Goal: Task Accomplishment & Management: Manage account settings

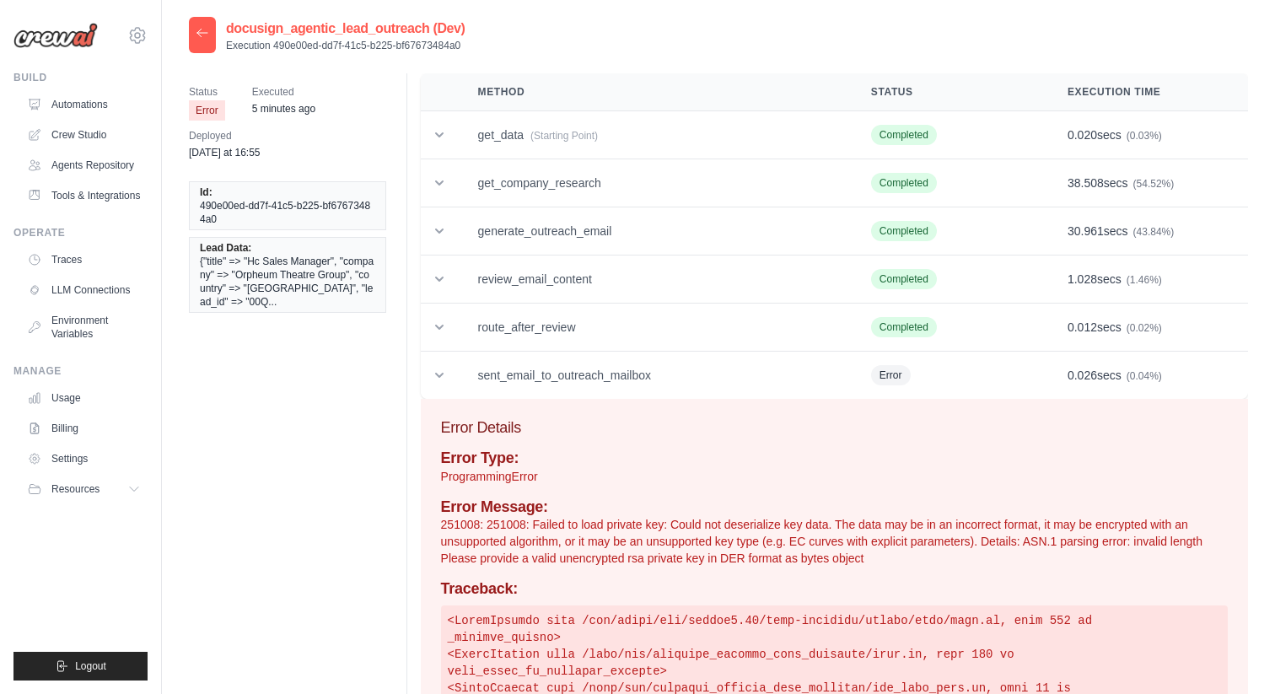
click at [202, 29] on icon at bounding box center [202, 32] width 13 height 13
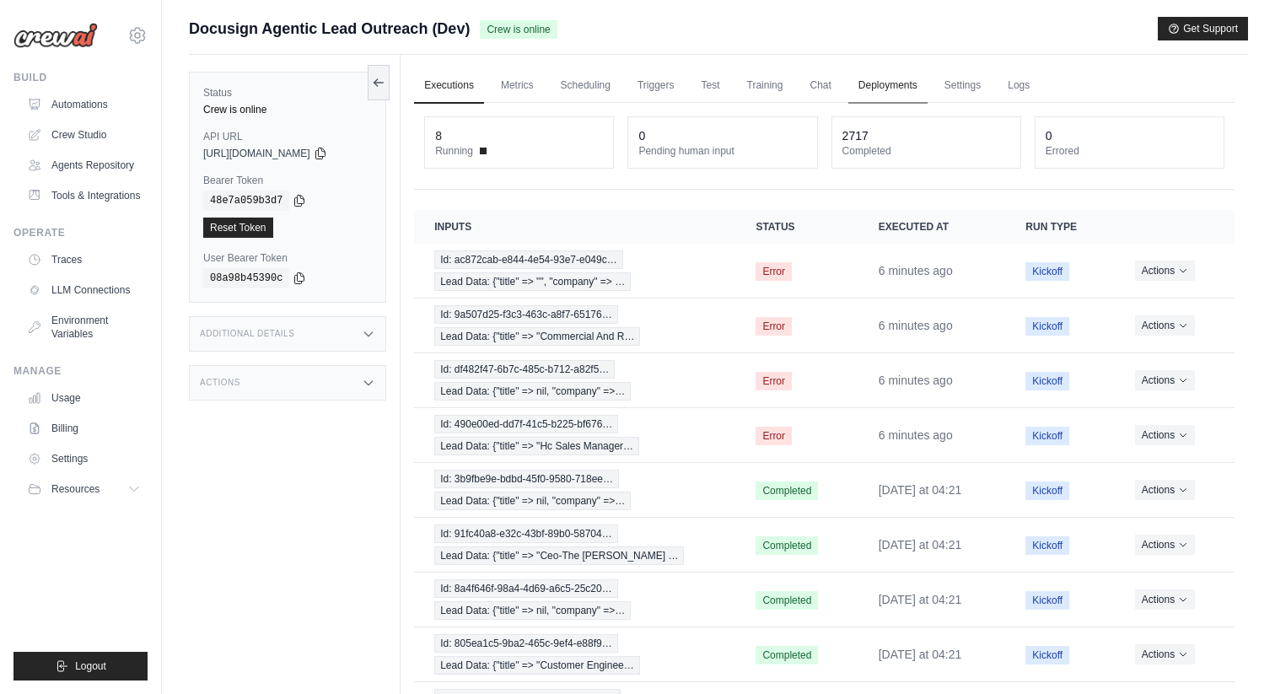
click at [900, 88] on link "Deployments" at bounding box center [887, 85] width 79 height 35
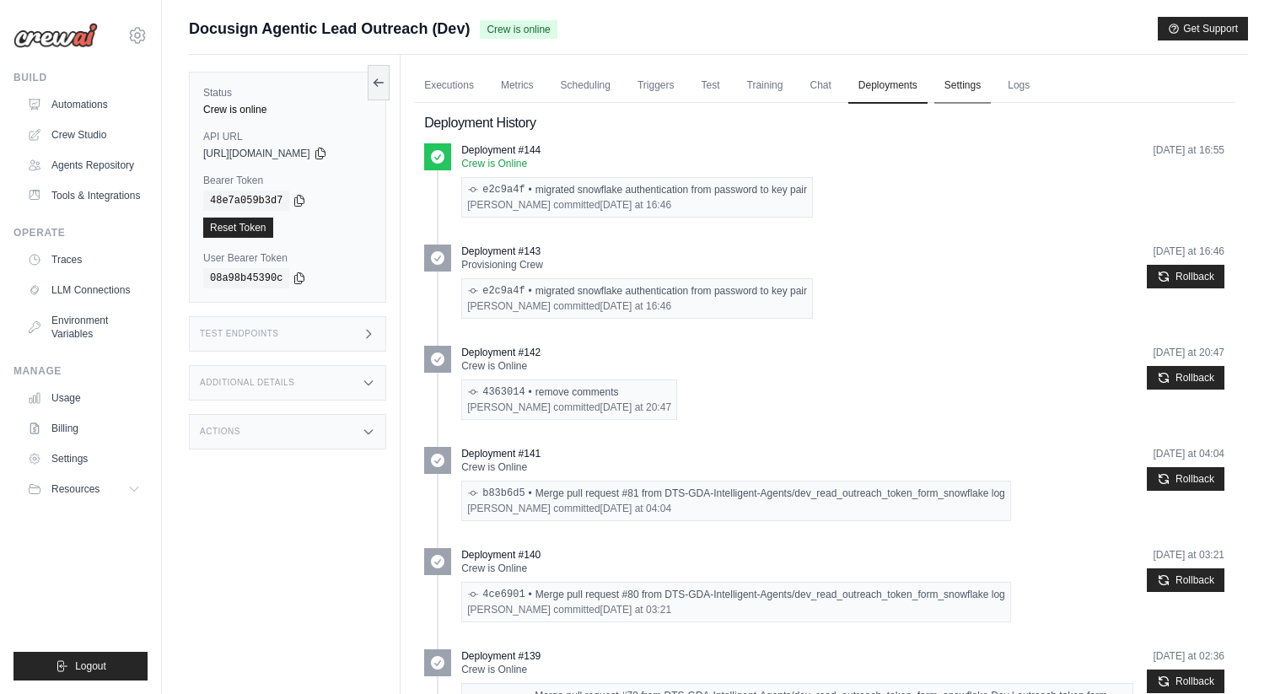
click at [948, 85] on link "Settings" at bounding box center [962, 85] width 57 height 35
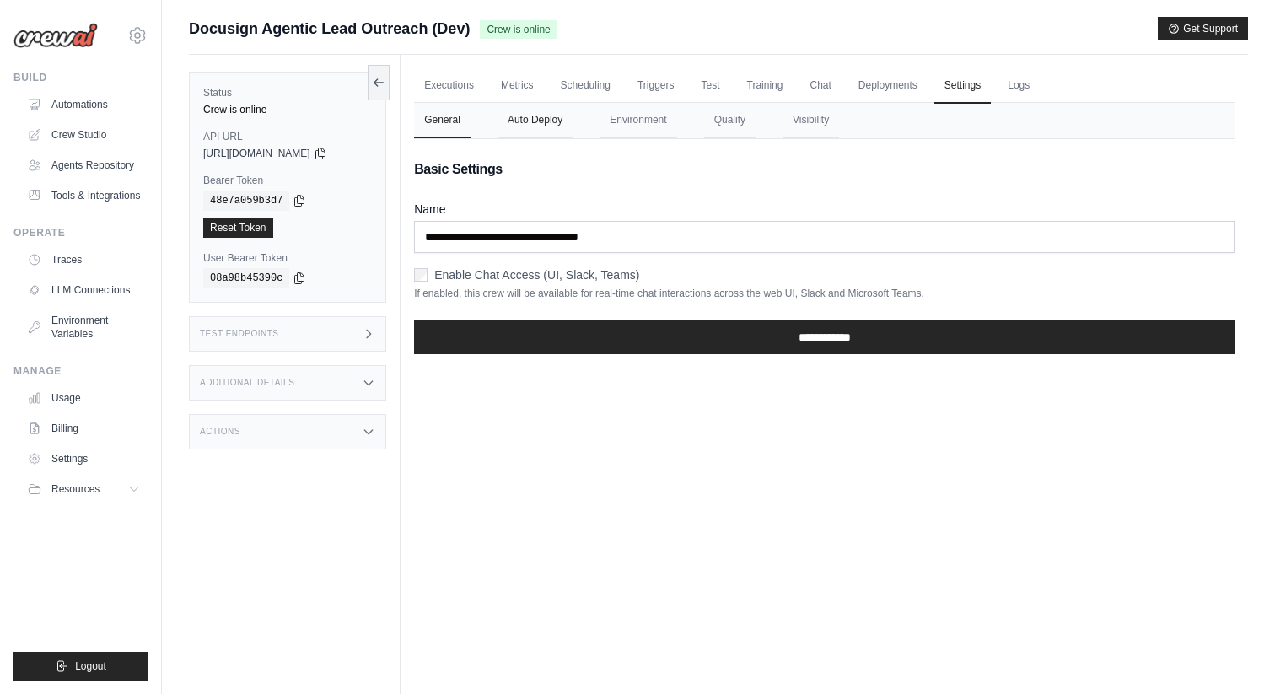
click at [536, 123] on button "Auto Deploy" at bounding box center [535, 120] width 75 height 35
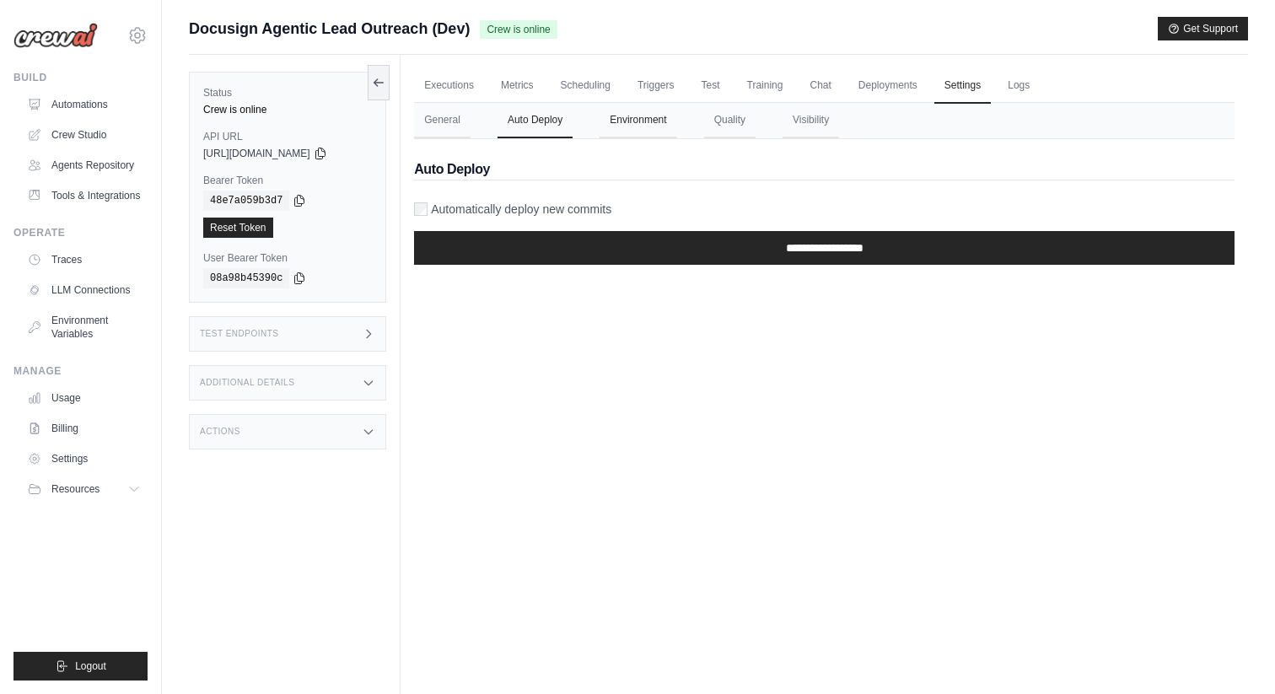
click at [629, 127] on button "Environment" at bounding box center [638, 120] width 77 height 35
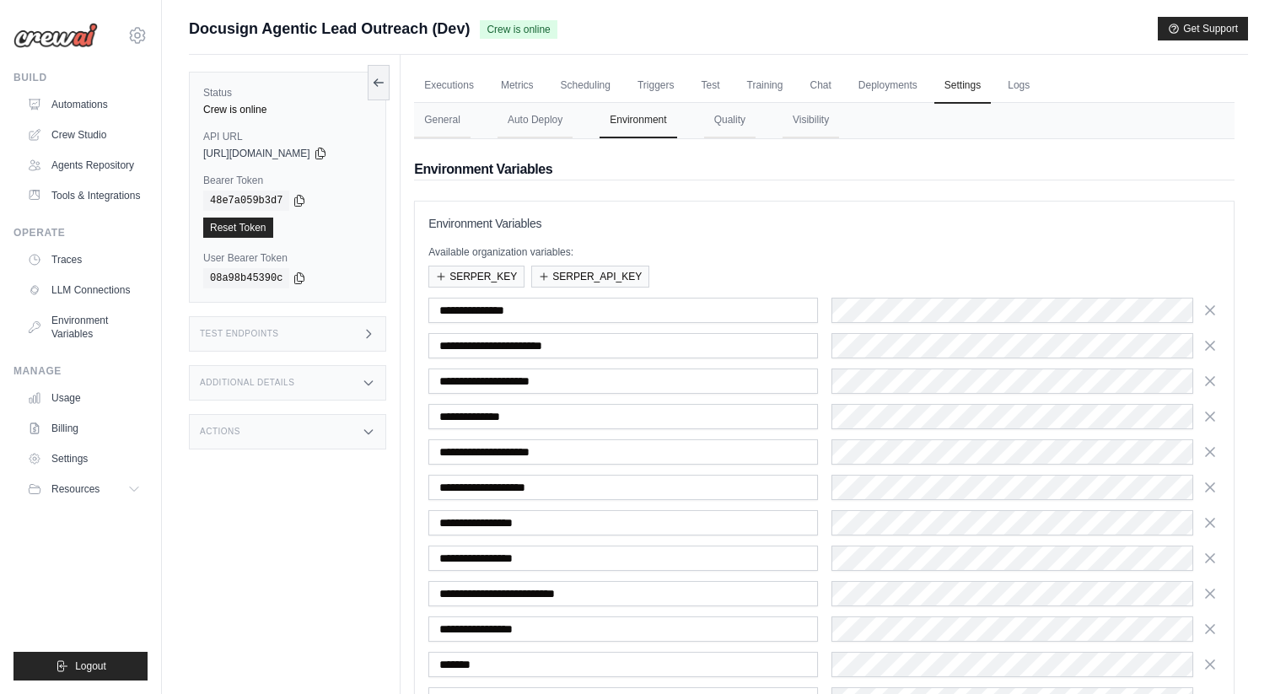
scroll to position [269, 0]
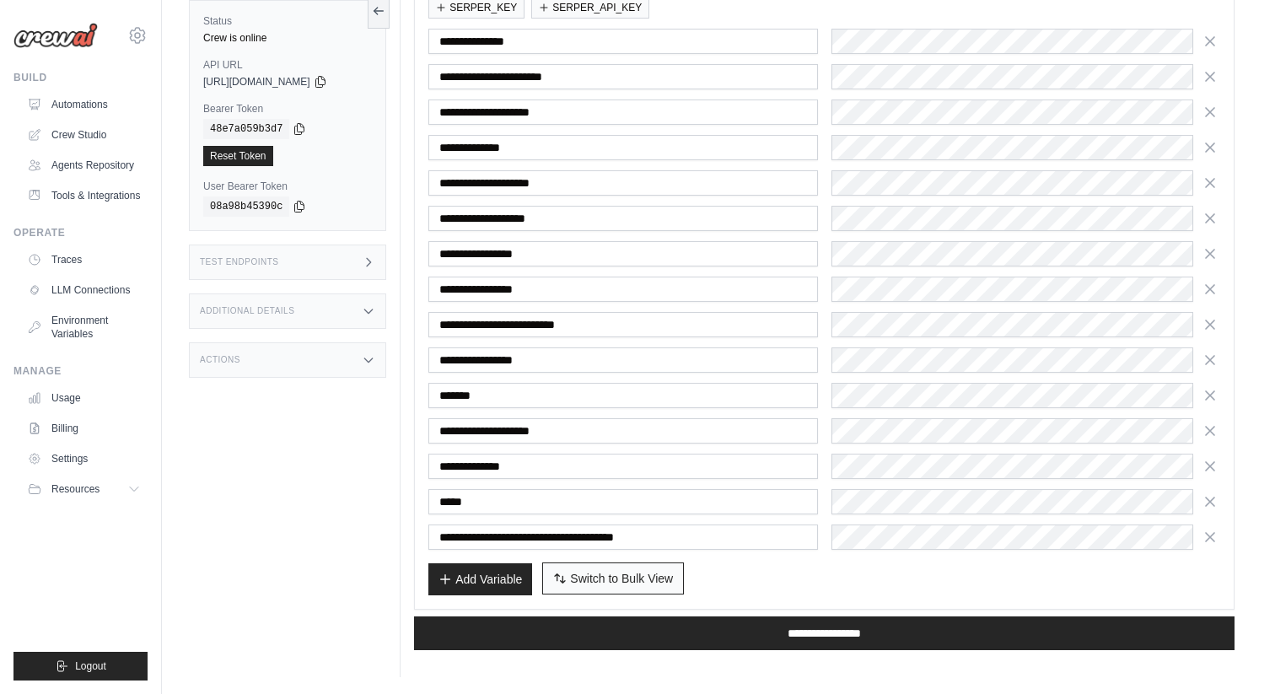
click at [645, 580] on span "Switch to Bulk View" at bounding box center [621, 578] width 103 height 17
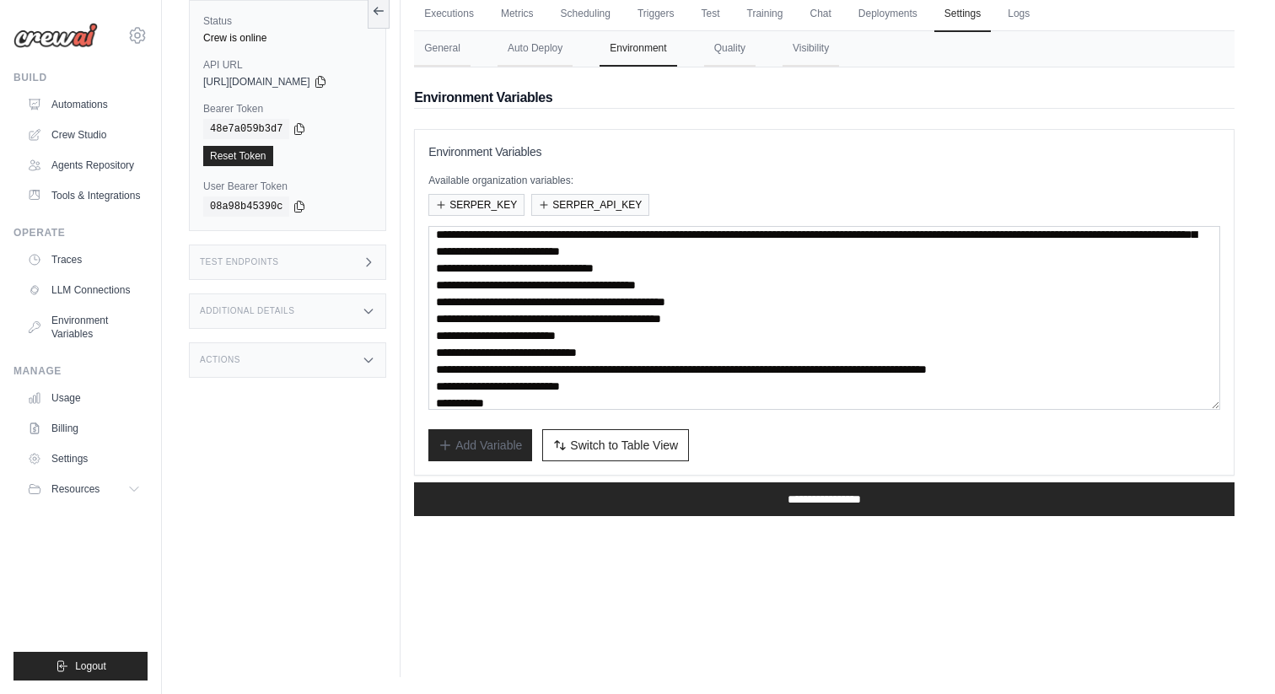
scroll to position [154, 0]
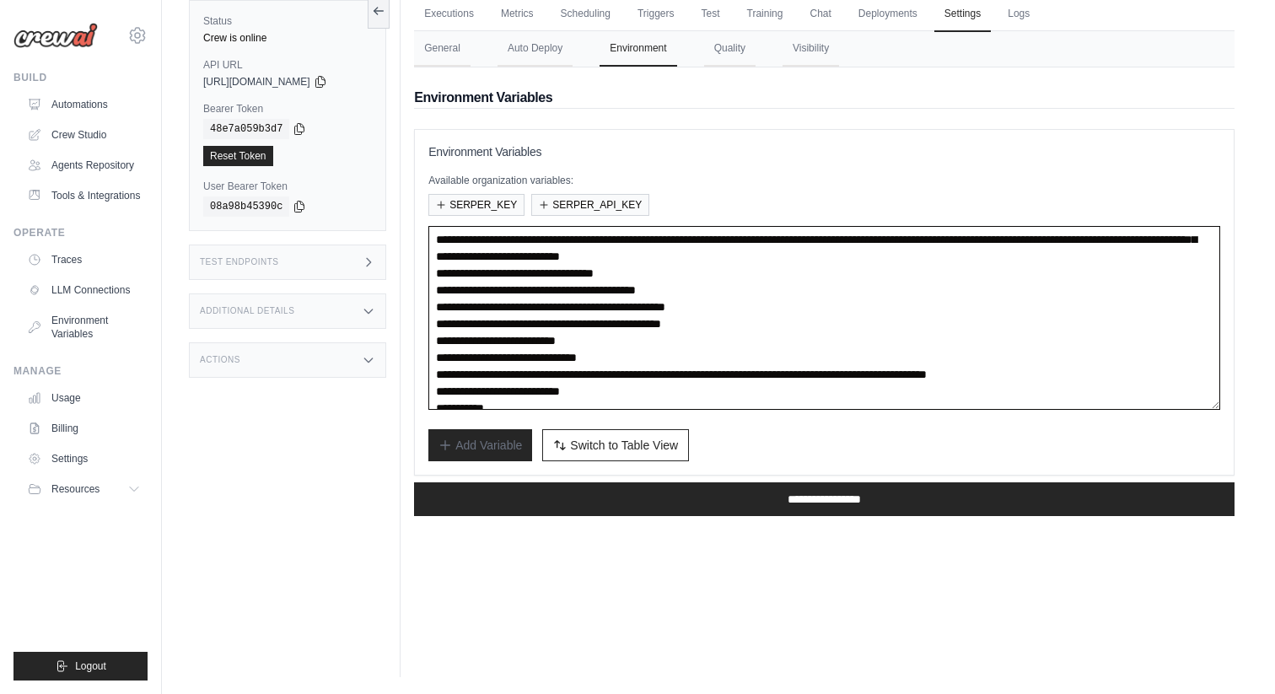
click at [574, 363] on textarea at bounding box center [824, 318] width 792 height 184
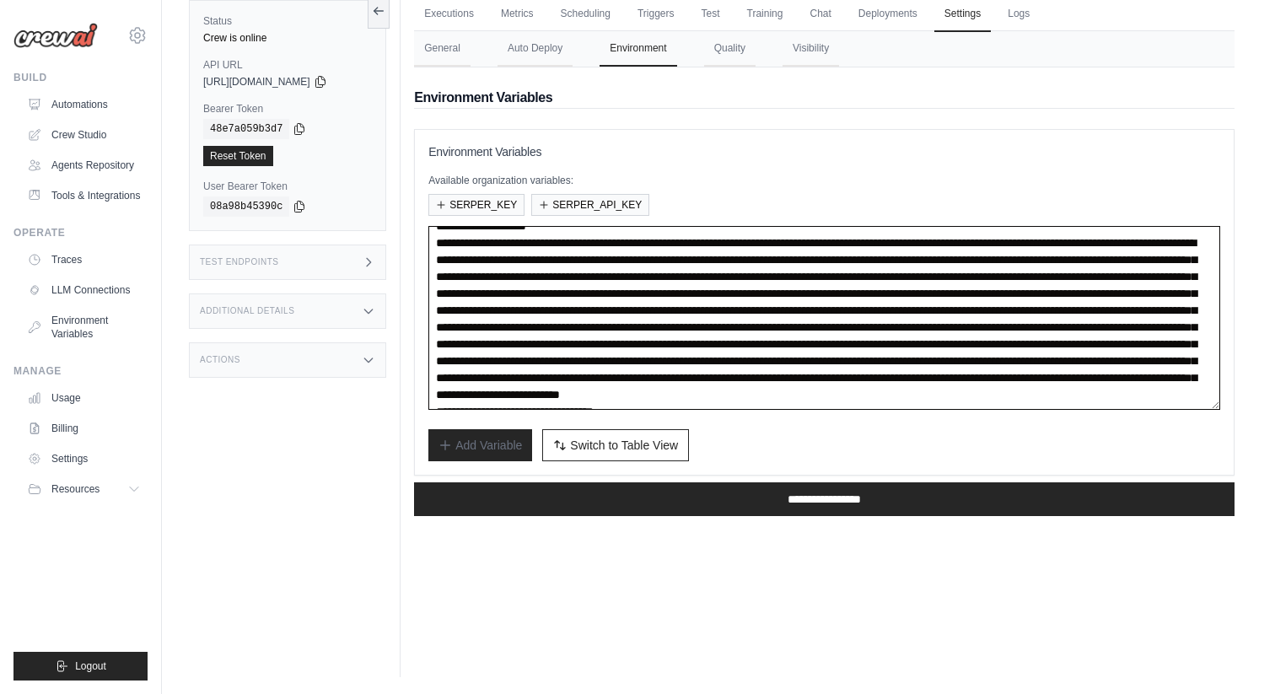
scroll to position [0, 0]
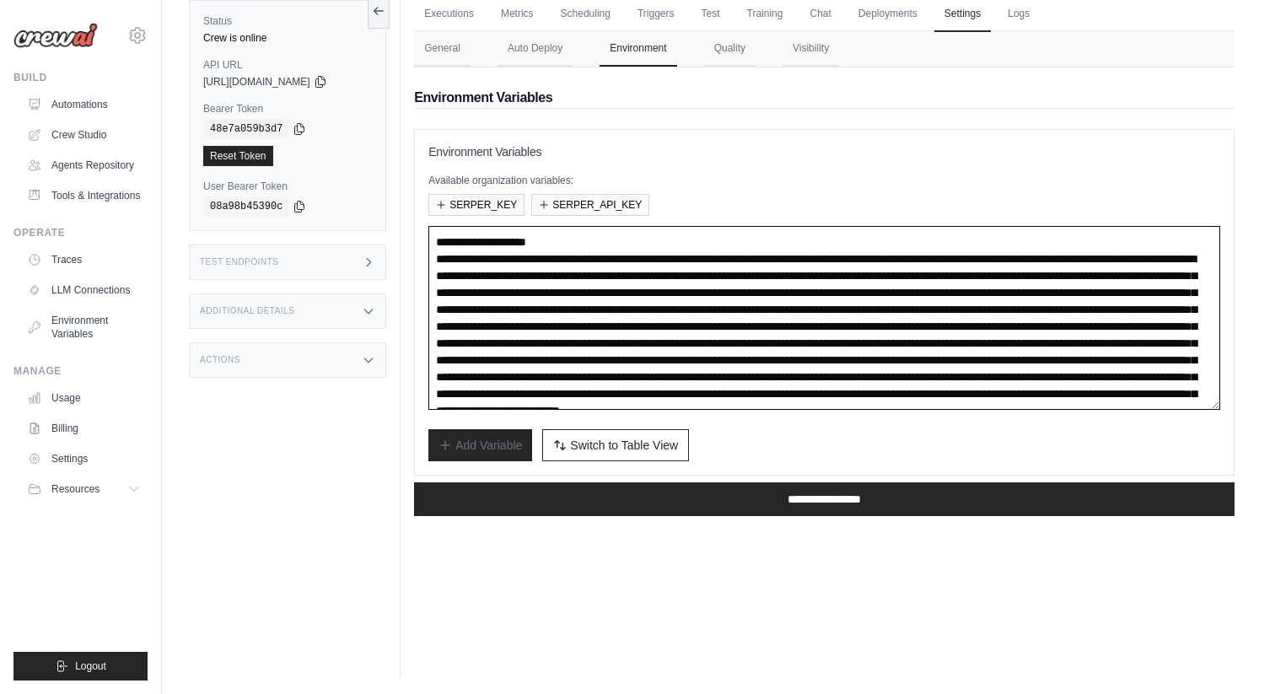
drag, startPoint x: 554, startPoint y: 380, endPoint x: 621, endPoint y: 234, distance: 159.6
click at [621, 234] on textarea at bounding box center [824, 318] width 792 height 184
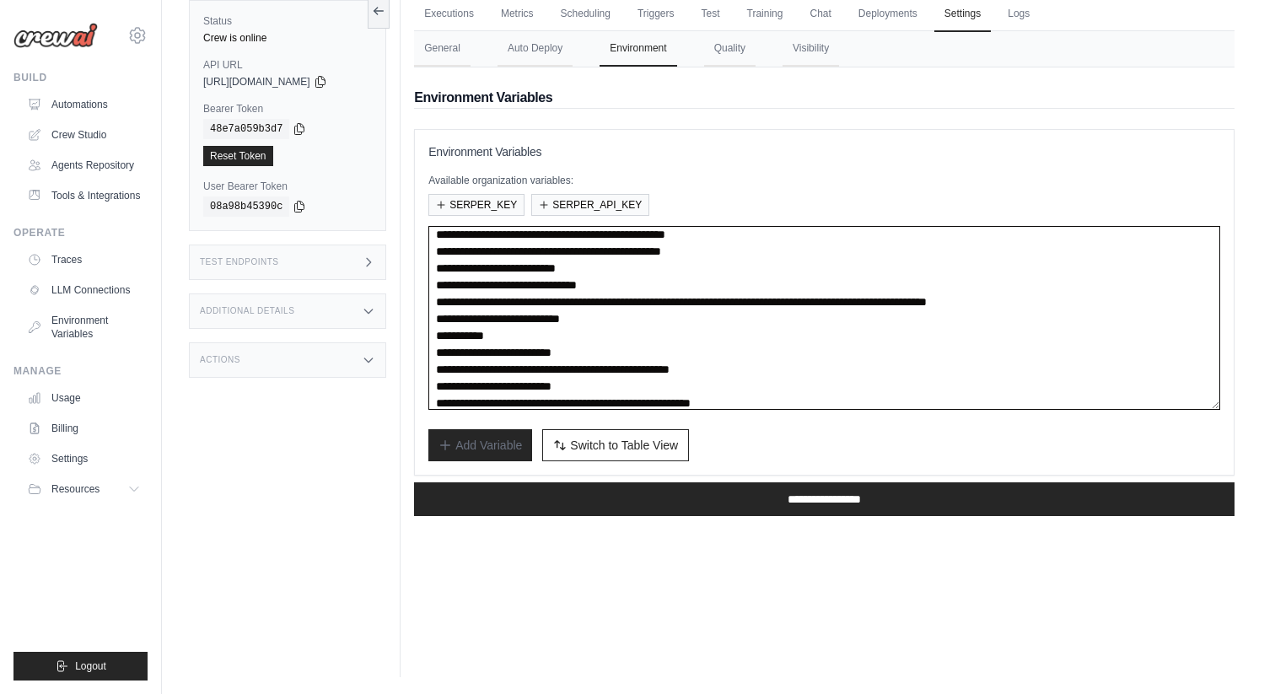
scroll to position [84, 0]
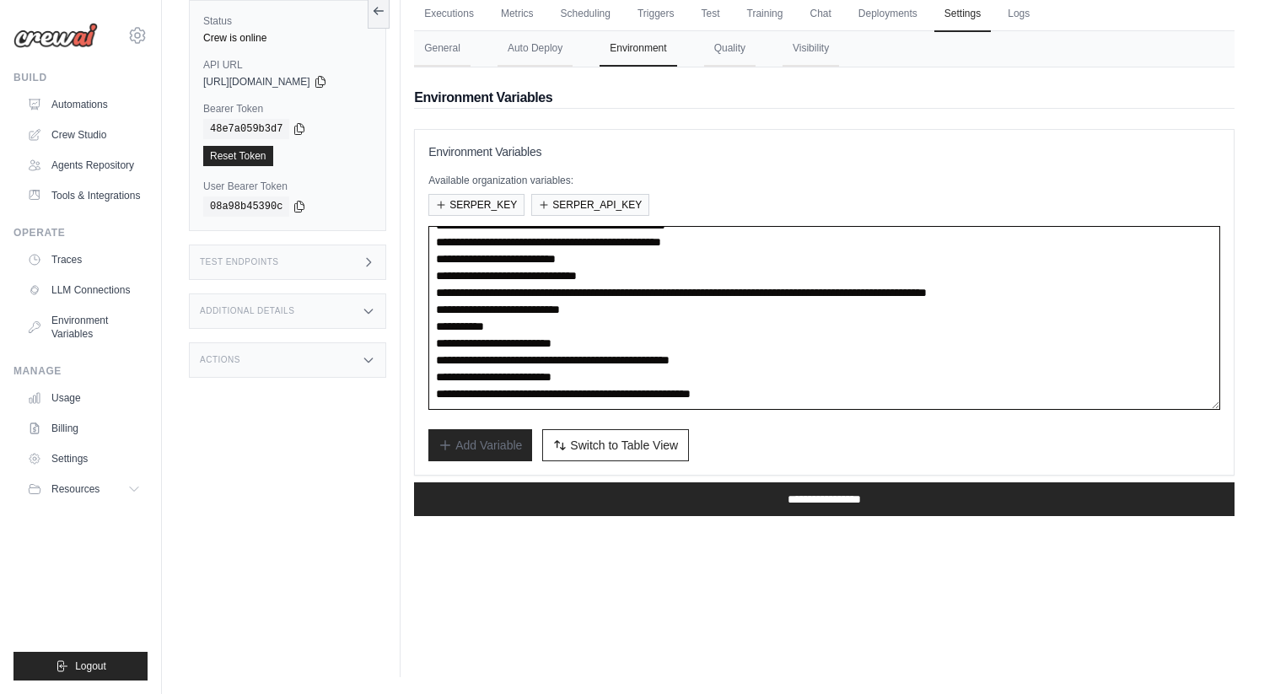
click at [620, 328] on textarea "**********" at bounding box center [824, 318] width 792 height 184
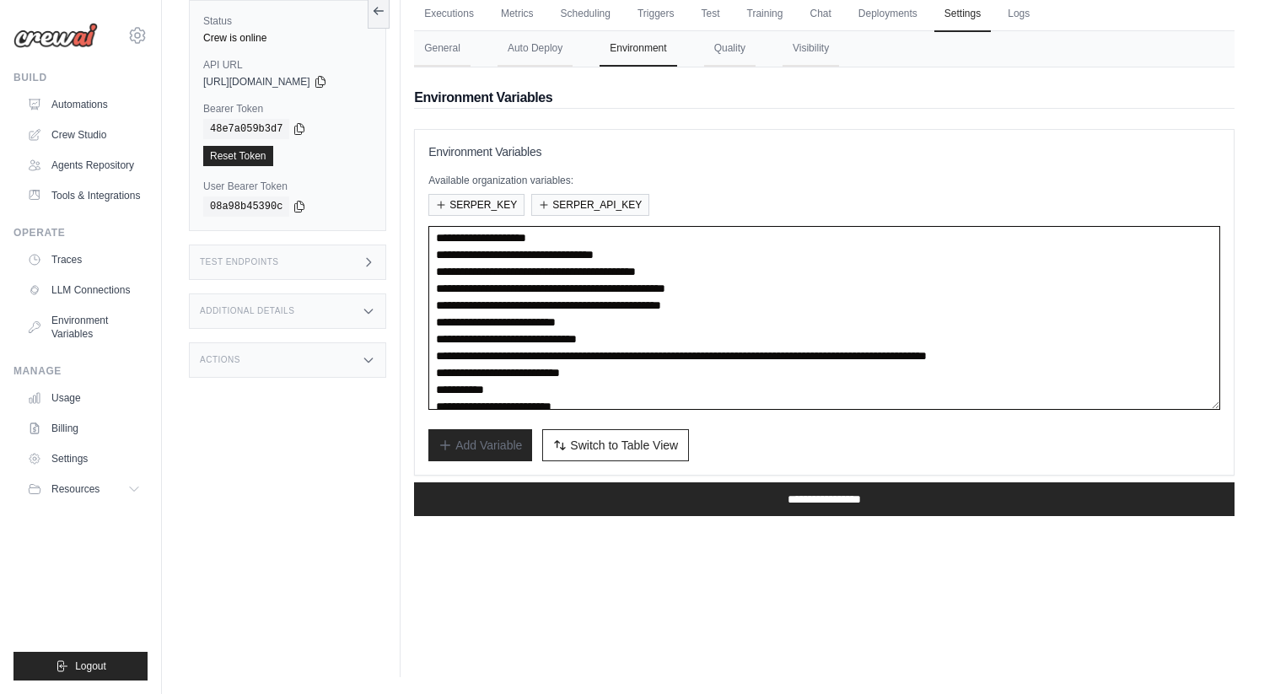
scroll to position [0, 0]
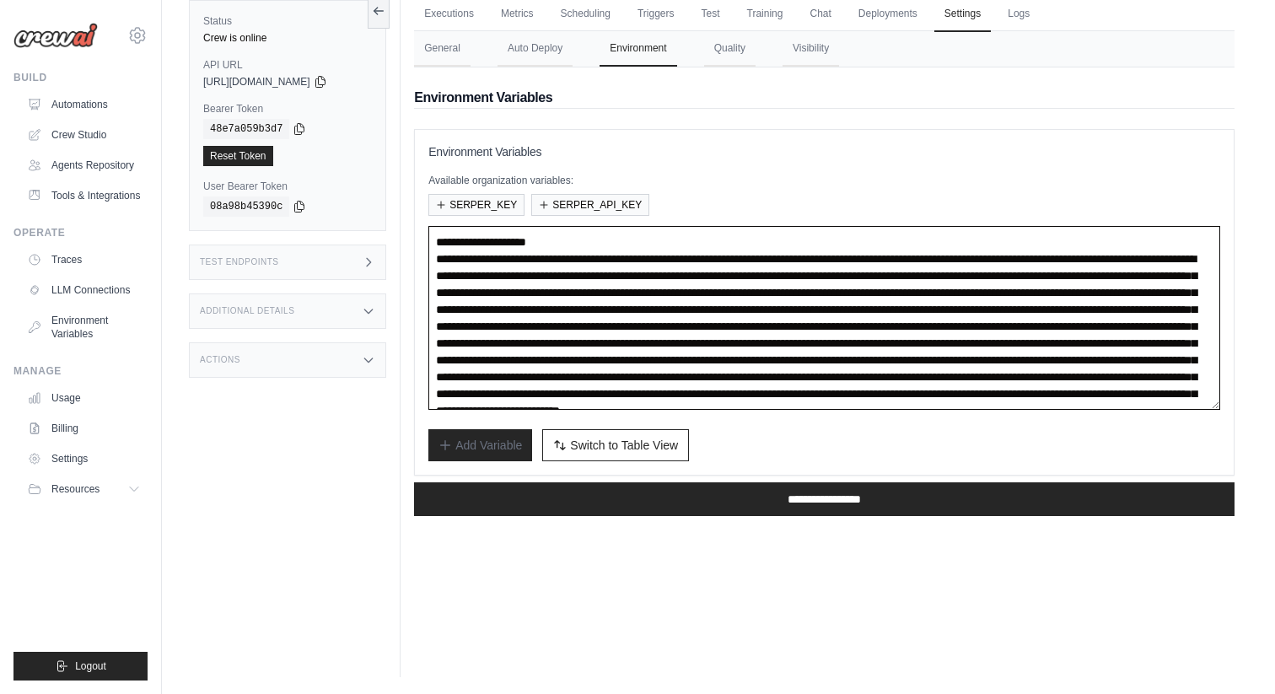
click at [620, 328] on textarea at bounding box center [824, 318] width 792 height 184
drag, startPoint x: 607, startPoint y: 256, endPoint x: 391, endPoint y: 259, distance: 215.9
click at [391, 259] on div "Status Crew is online API URL copied https://docusign-agentic-lead-outreach-b9b…" at bounding box center [718, 330] width 1059 height 694
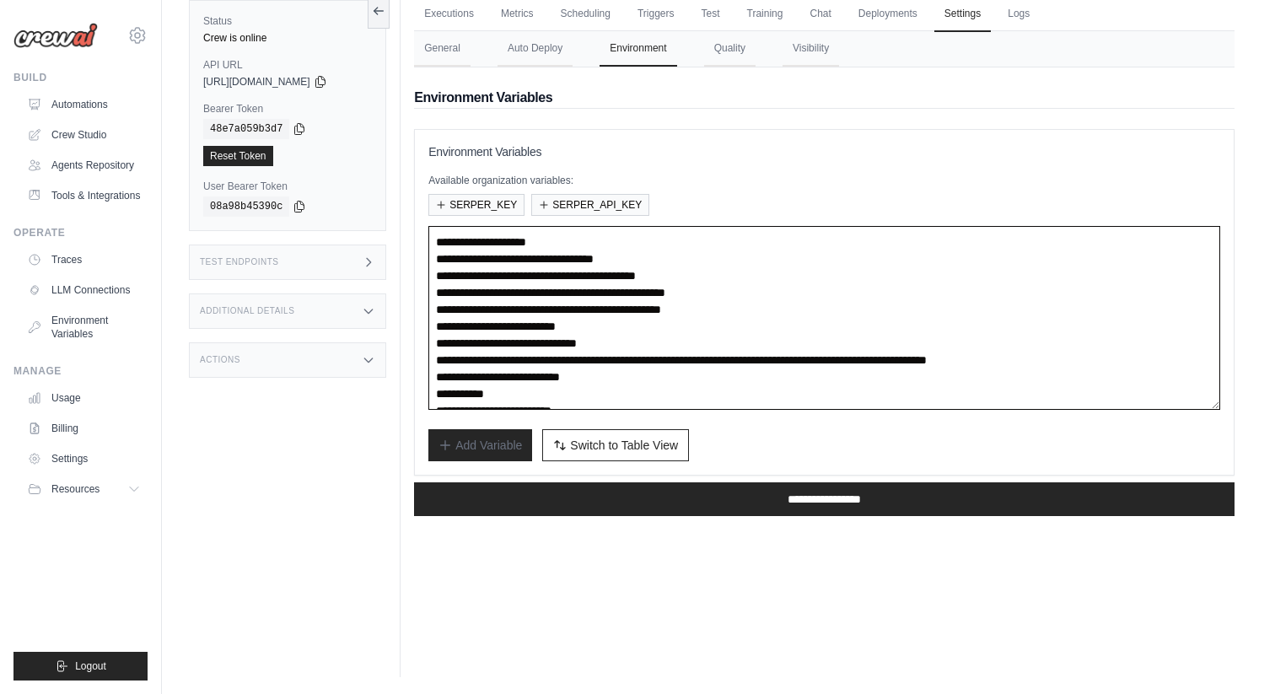
scroll to position [84, 0]
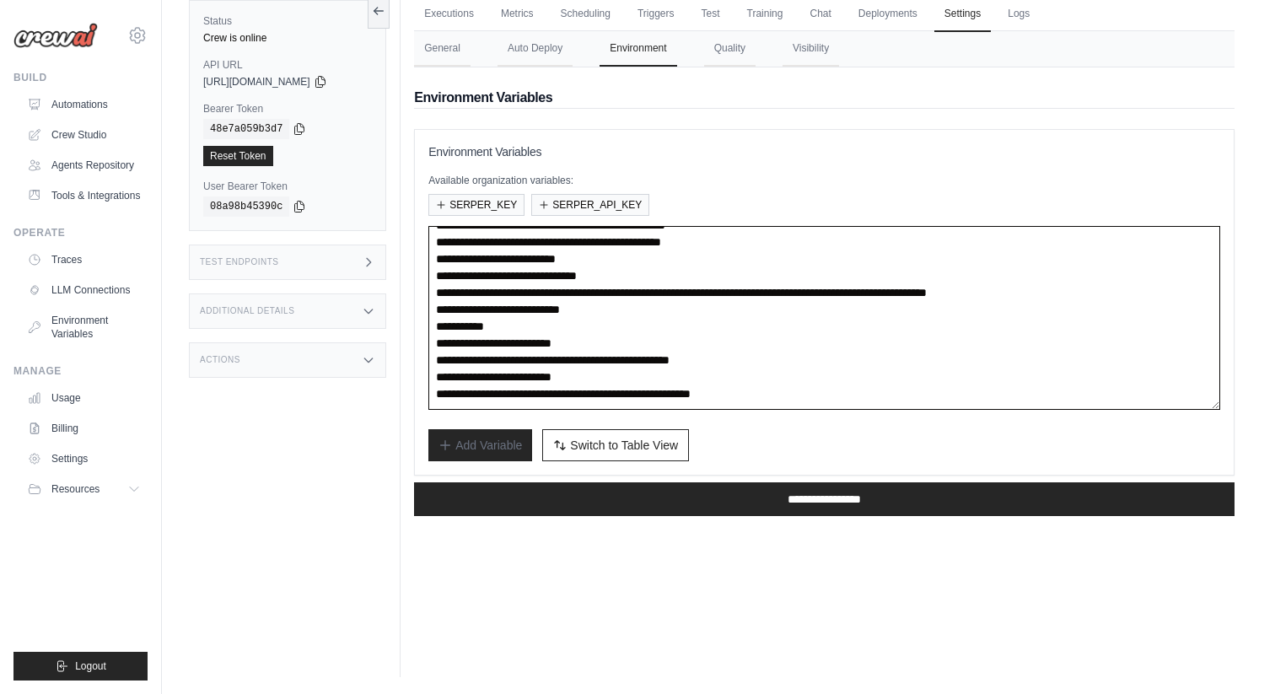
click at [867, 392] on textarea "**********" at bounding box center [824, 318] width 792 height 184
paste textarea "**********"
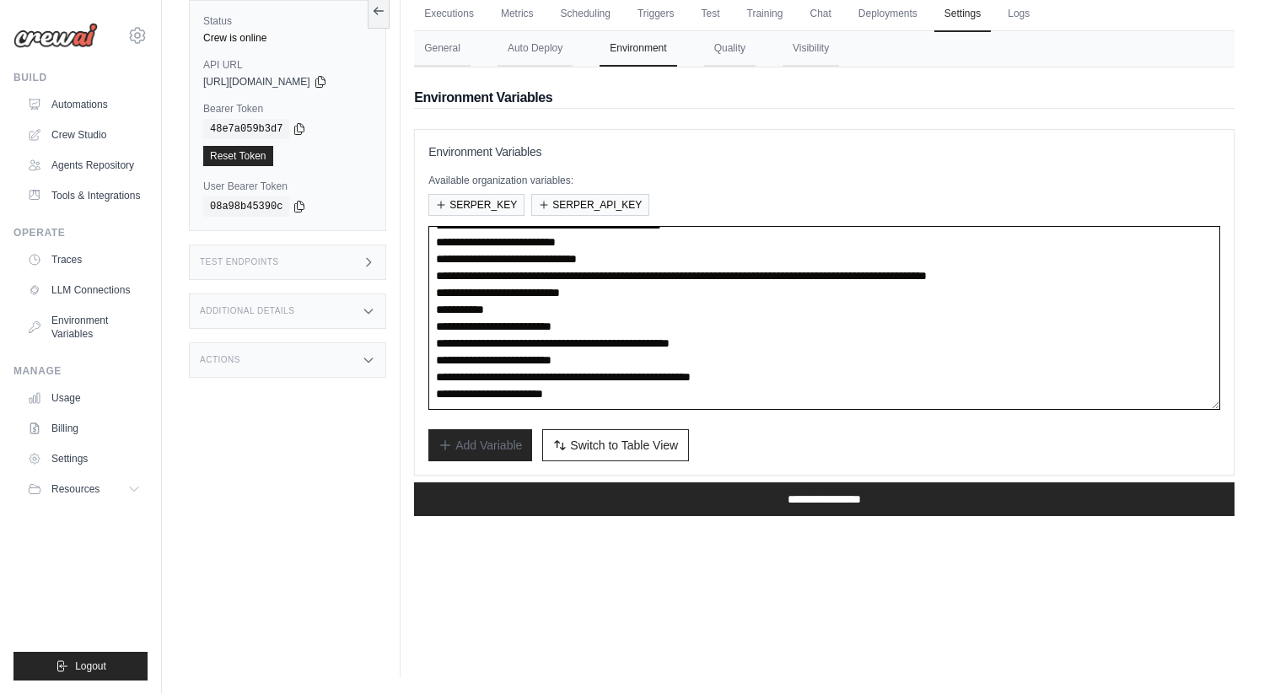
paste textarea "**********"
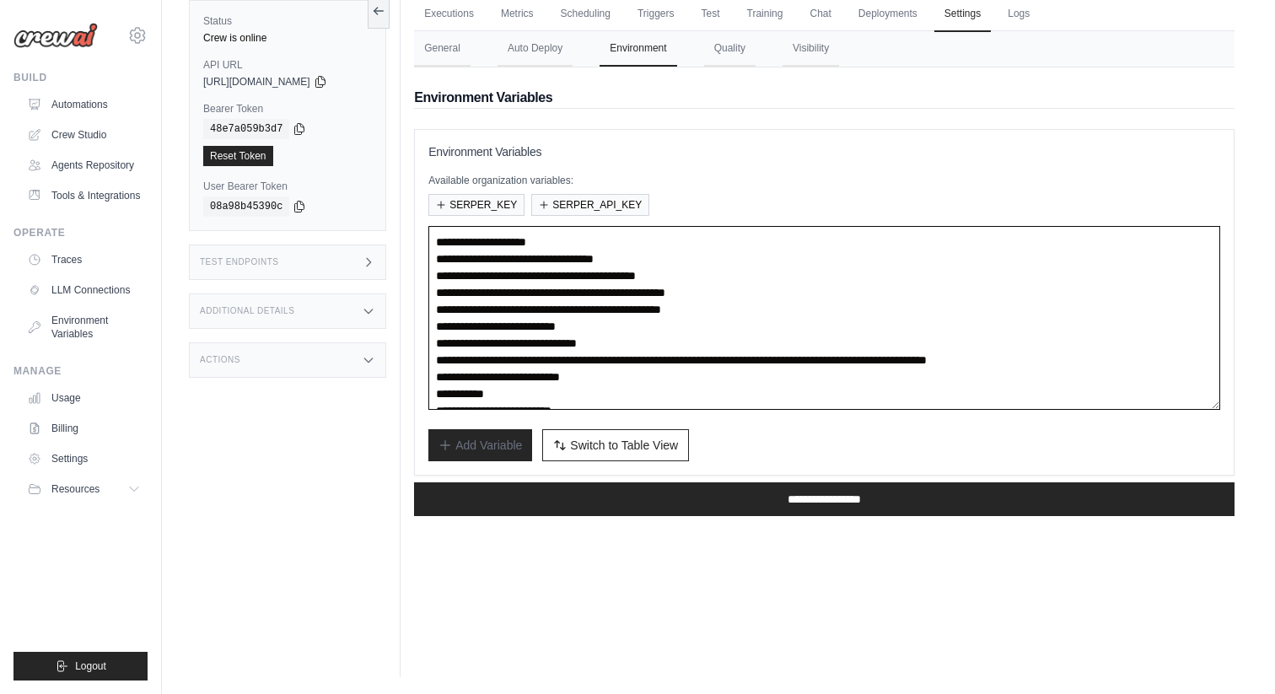
scroll to position [354, 0]
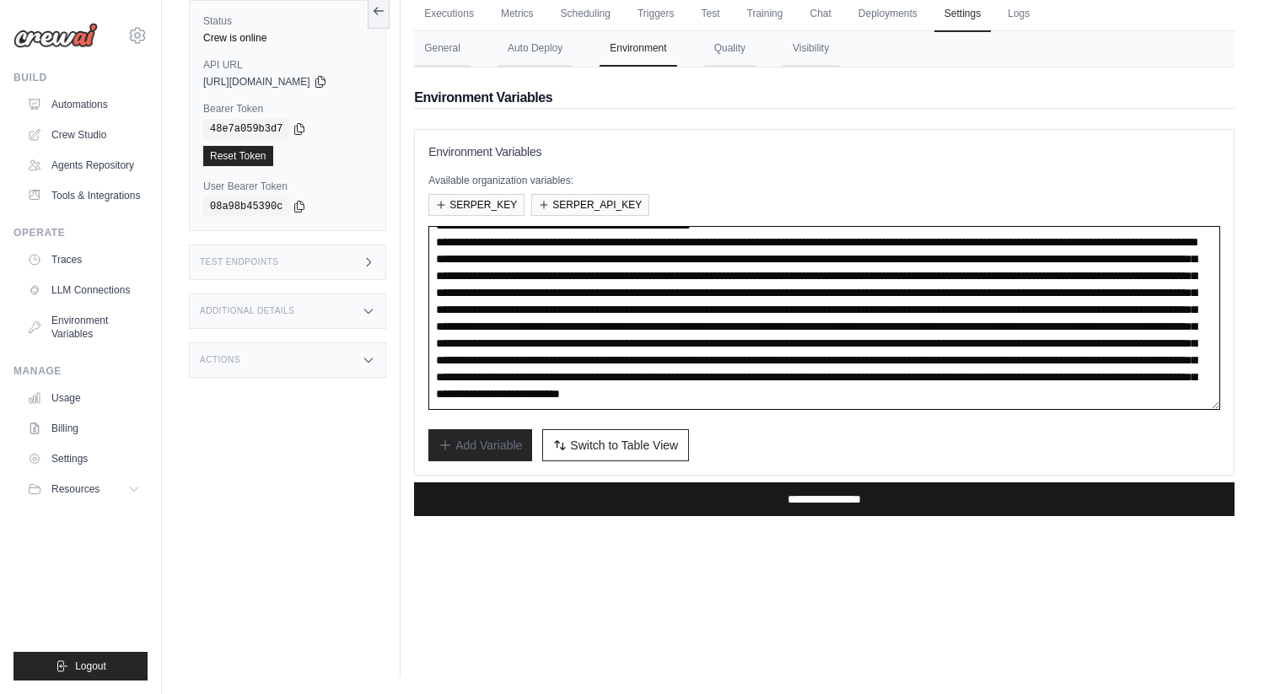
type textarea "**********"
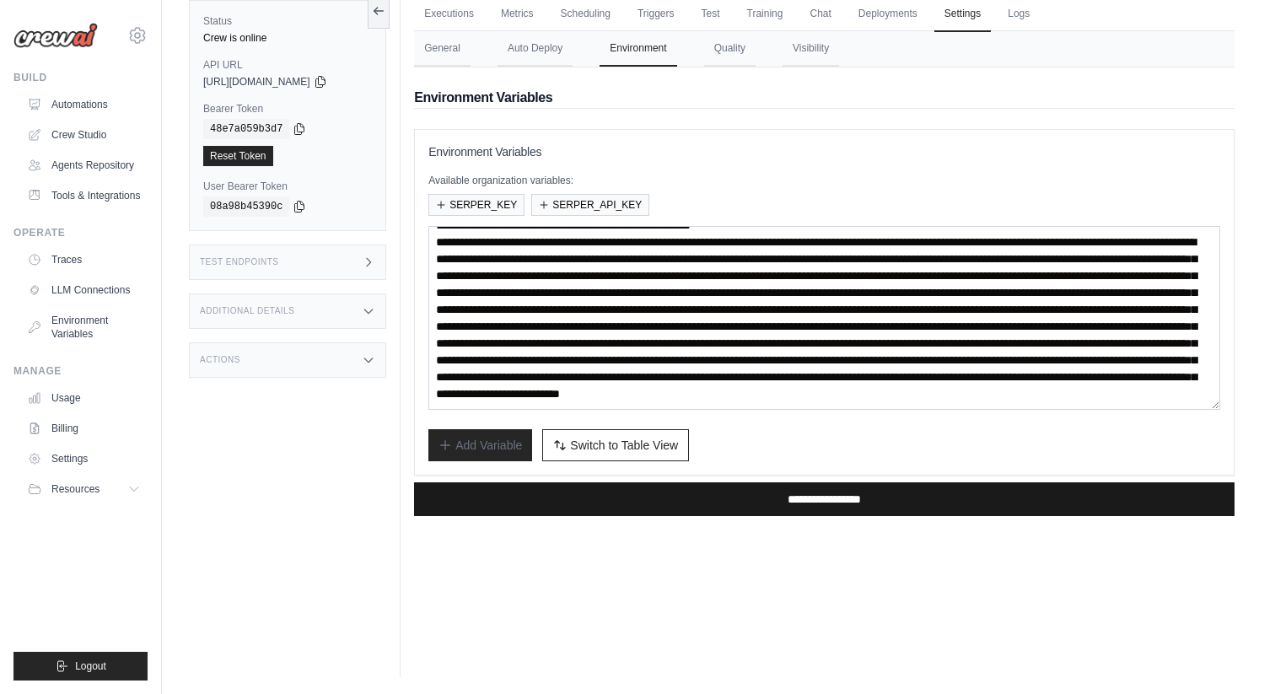
click at [712, 509] on input "**********" at bounding box center [824, 499] width 821 height 34
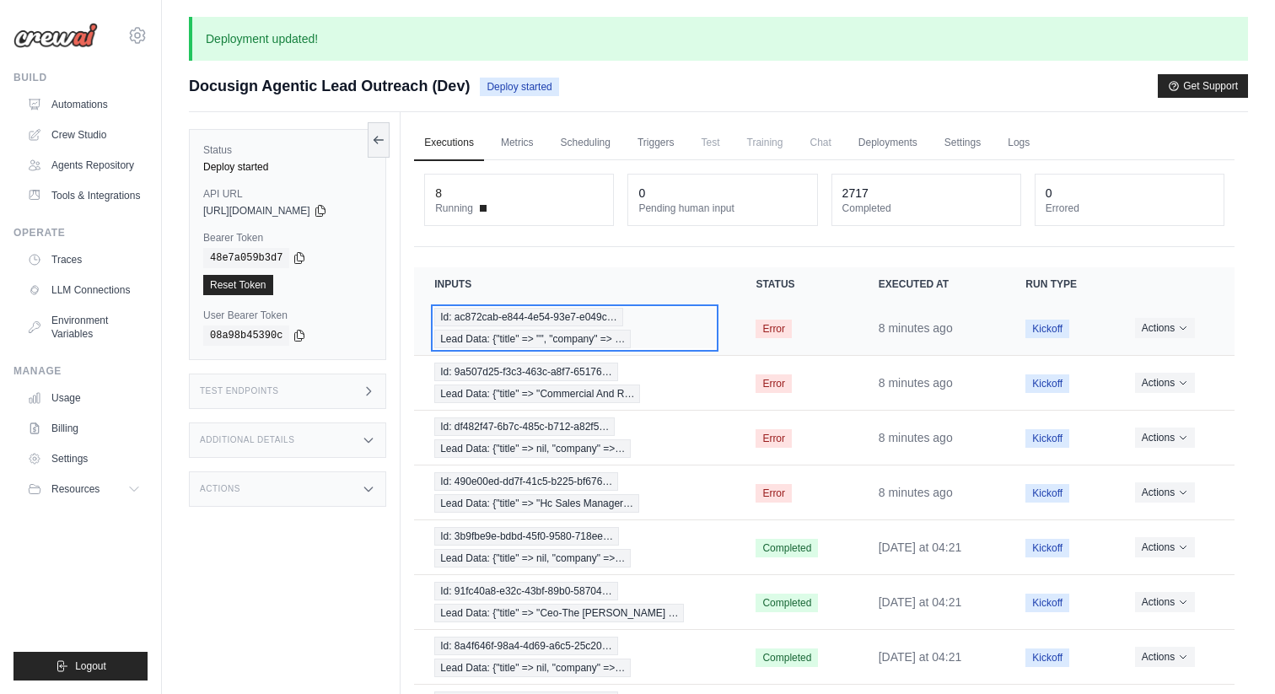
click at [581, 325] on span "Id: ac872cab-e844-4e54-93e7-e049c…" at bounding box center [528, 317] width 188 height 19
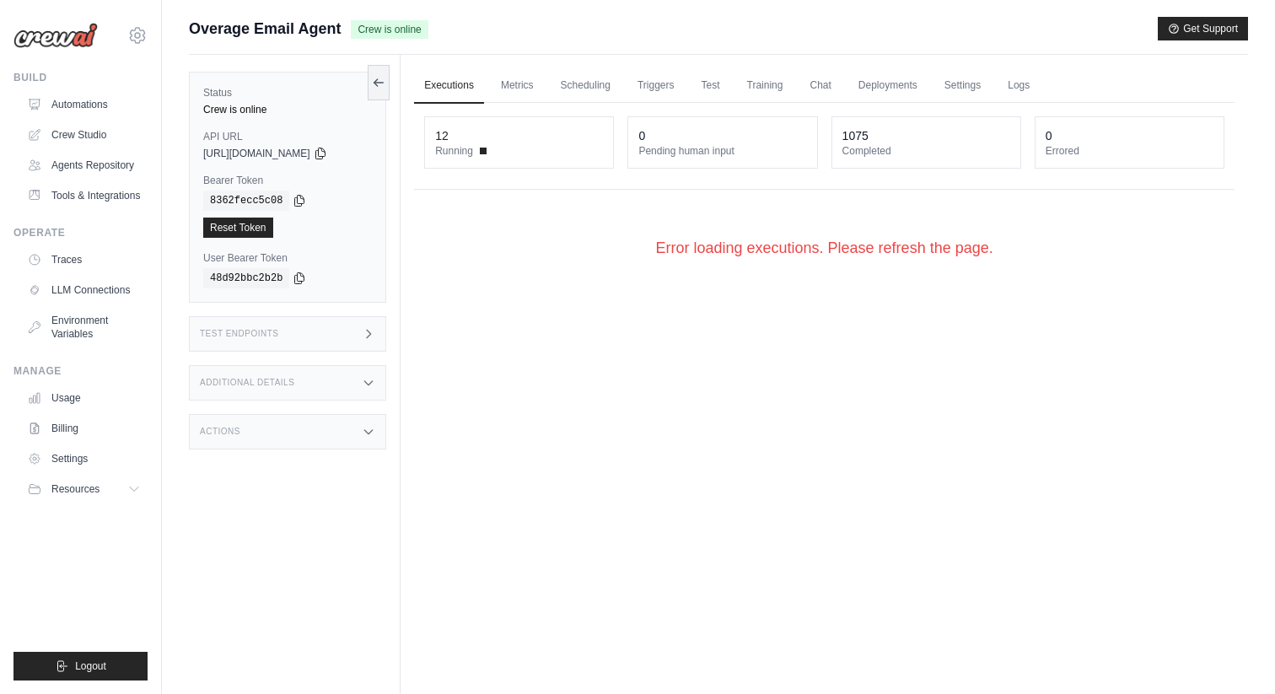
click at [109, 116] on link "Automations" at bounding box center [83, 104] width 127 height 27
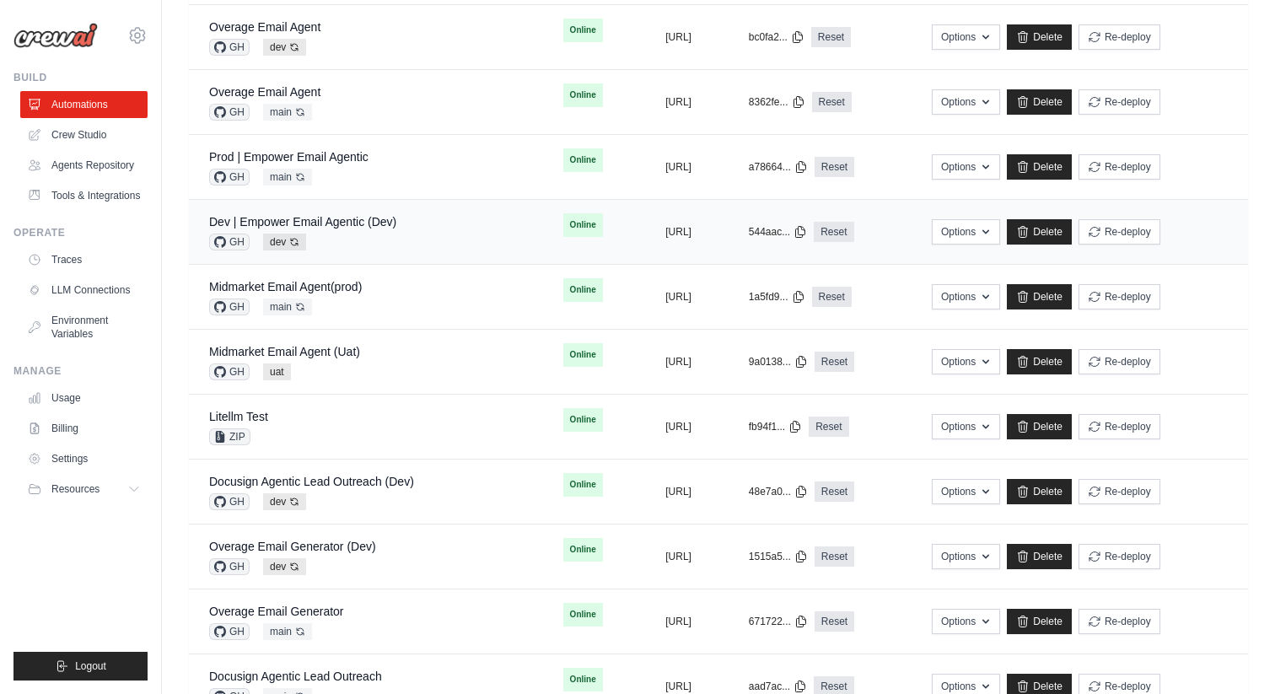
scroll to position [461, 0]
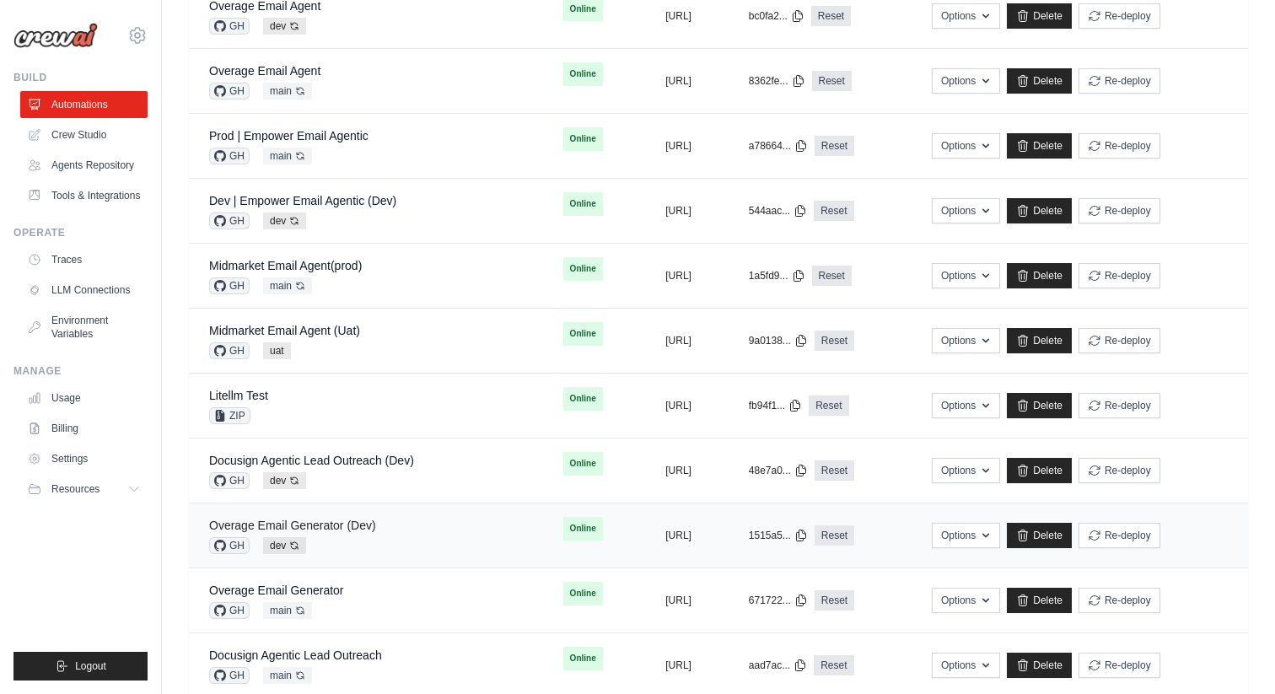
click at [347, 525] on link "Overage Email Generator (Dev)" at bounding box center [292, 525] width 167 height 13
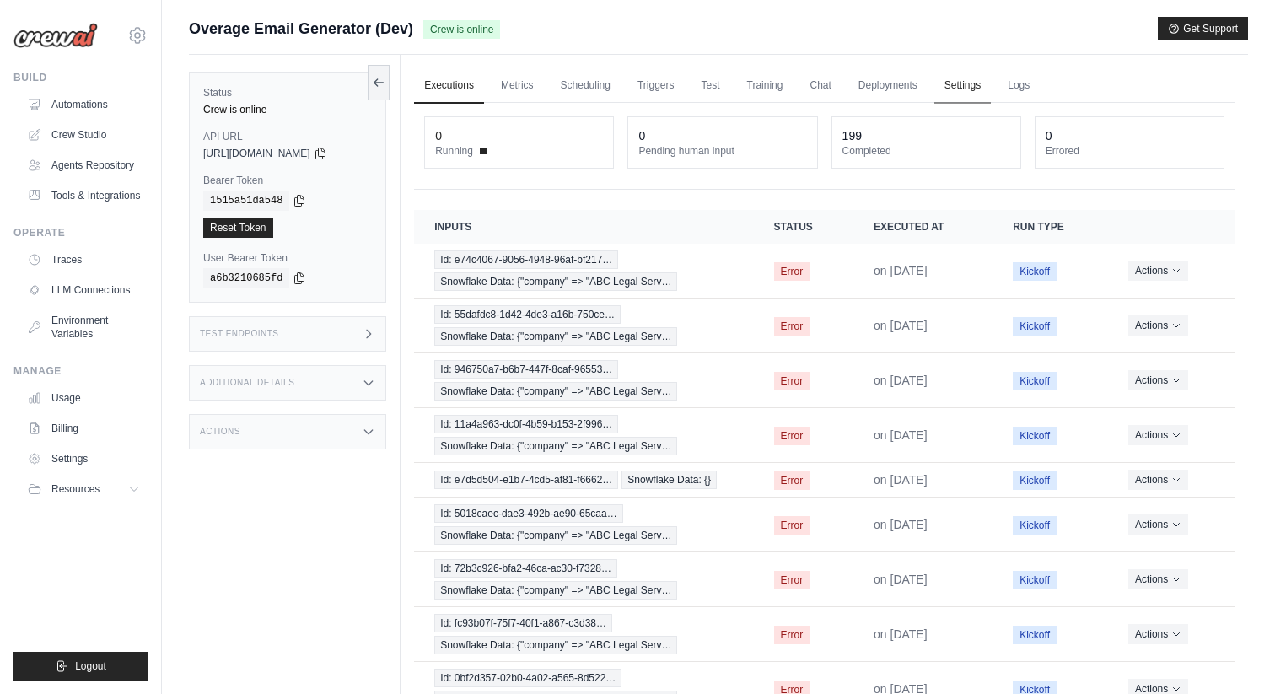
click at [951, 80] on link "Settings" at bounding box center [962, 85] width 57 height 35
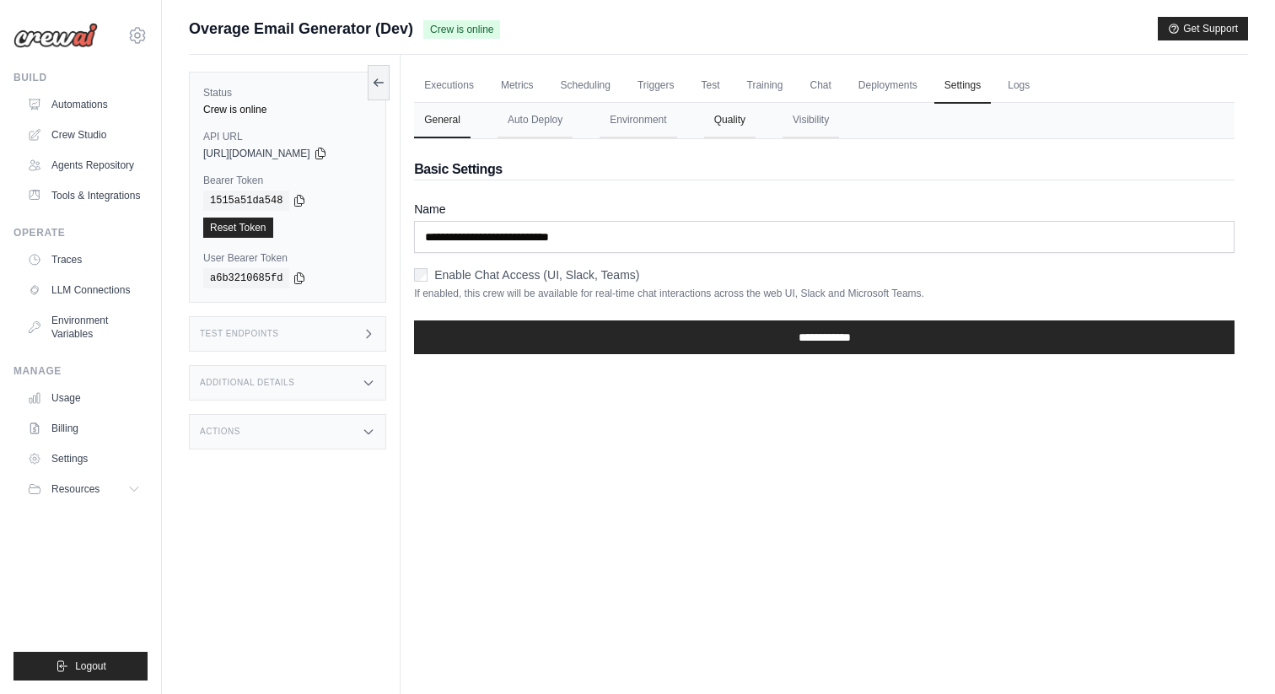
click at [736, 123] on button "Quality" at bounding box center [729, 120] width 51 height 35
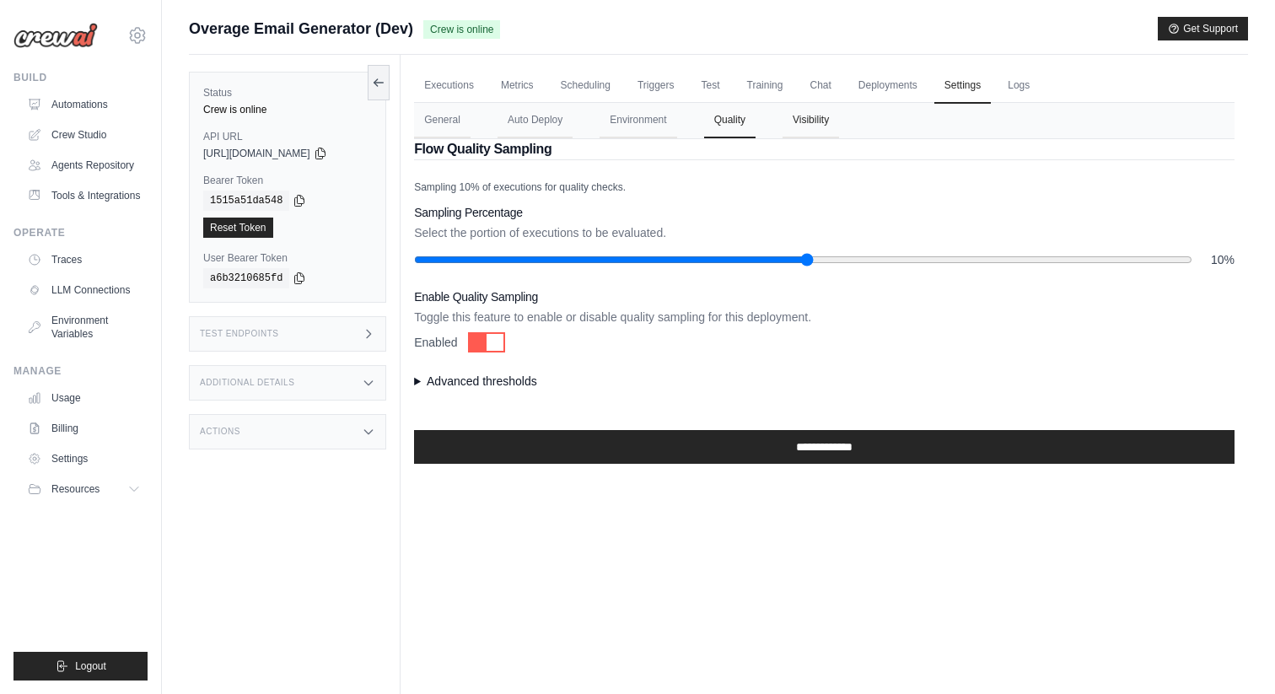
click at [784, 121] on button "Visibility" at bounding box center [811, 120] width 57 height 35
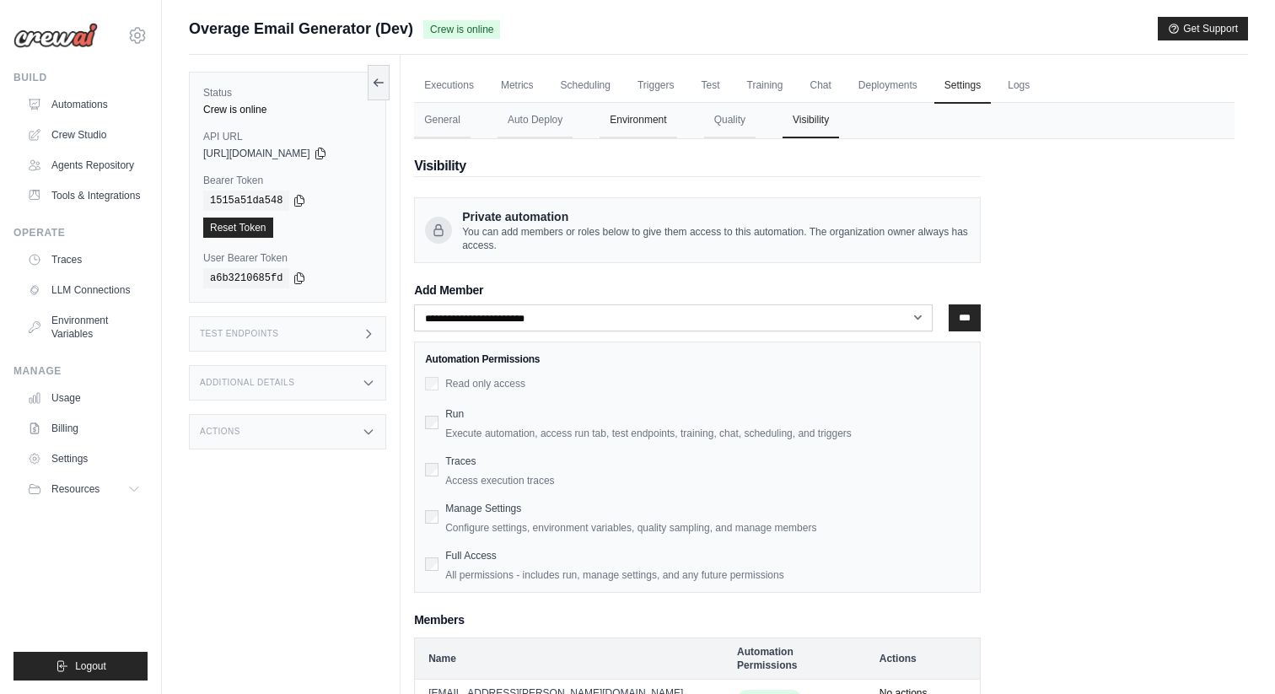
click at [643, 128] on button "Environment" at bounding box center [638, 120] width 77 height 35
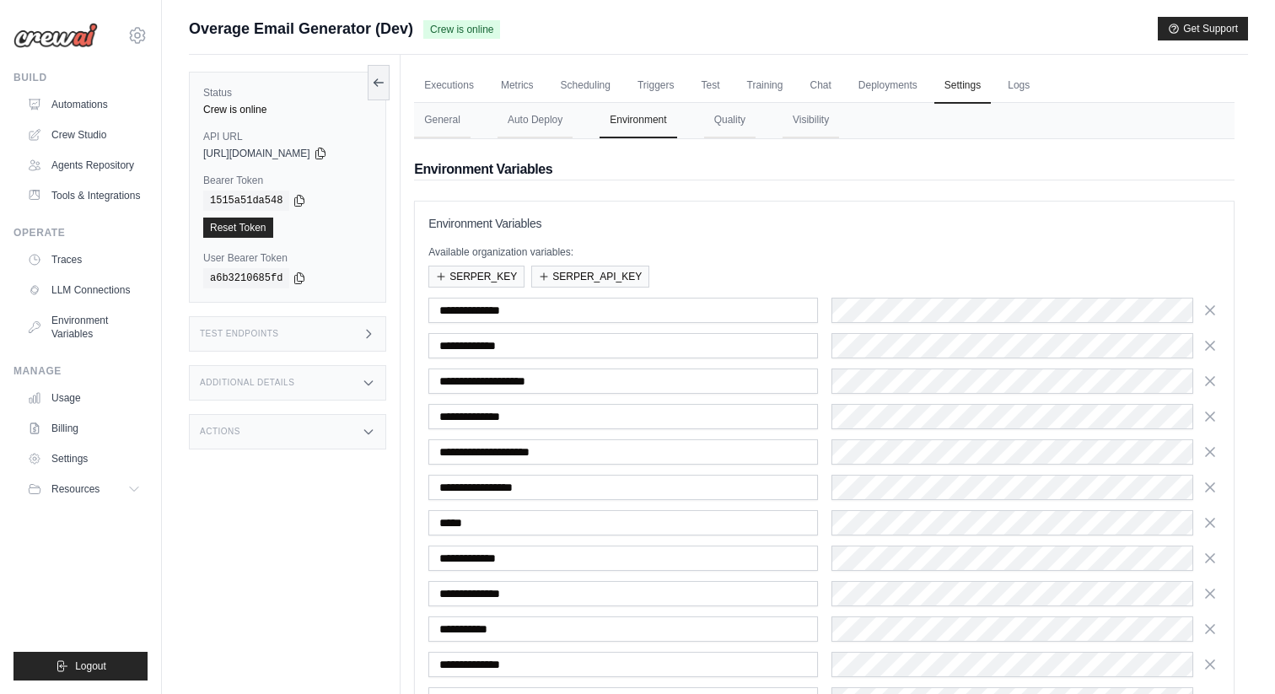
scroll to position [269, 0]
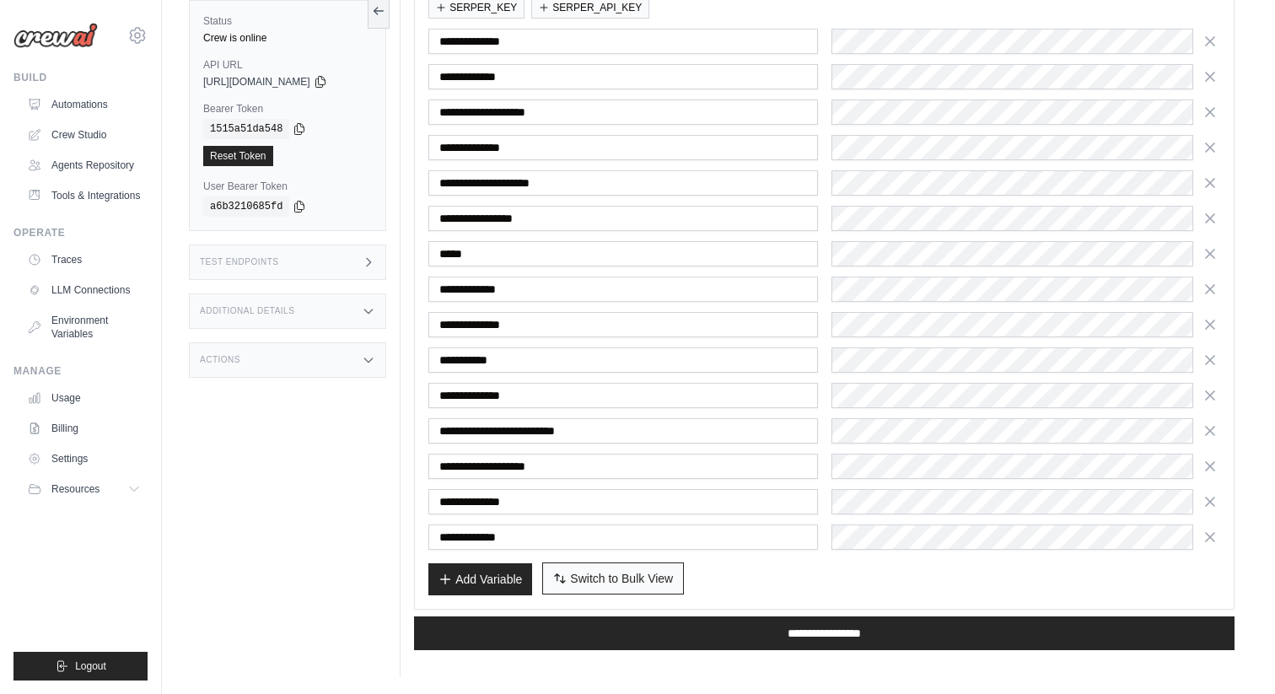
click at [638, 573] on span "Switch to Bulk View" at bounding box center [621, 578] width 103 height 17
type textarea "**********"
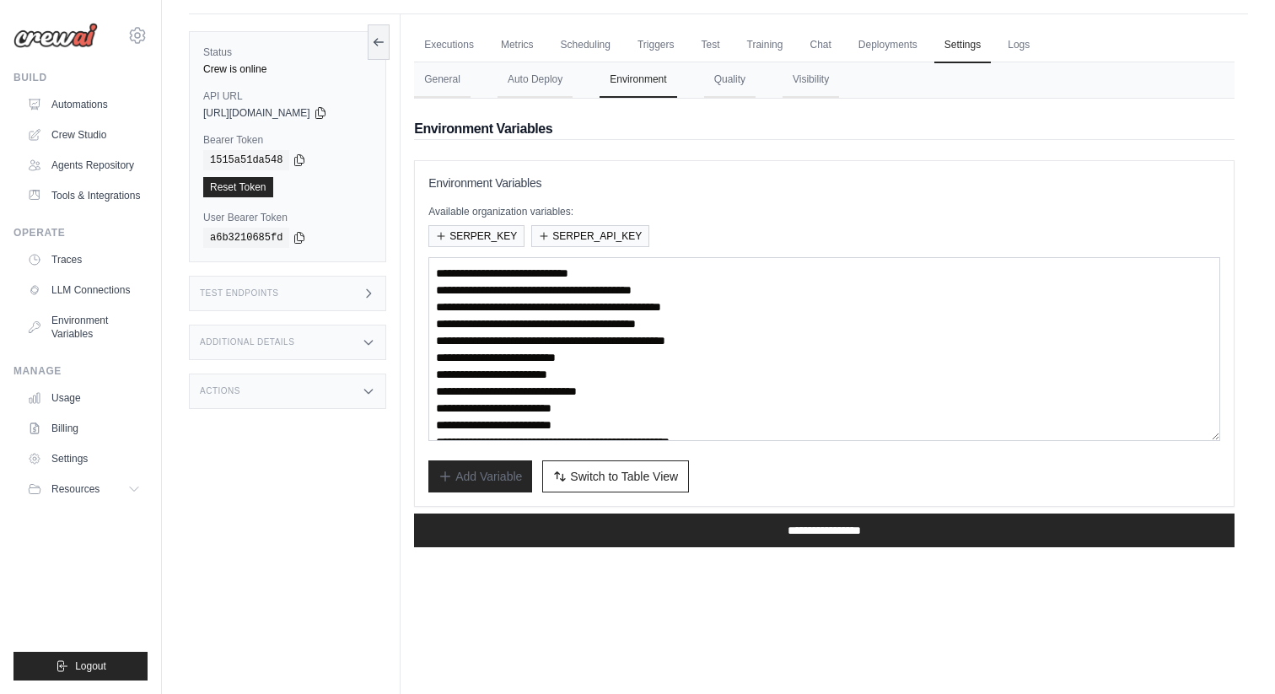
scroll to position [0, 0]
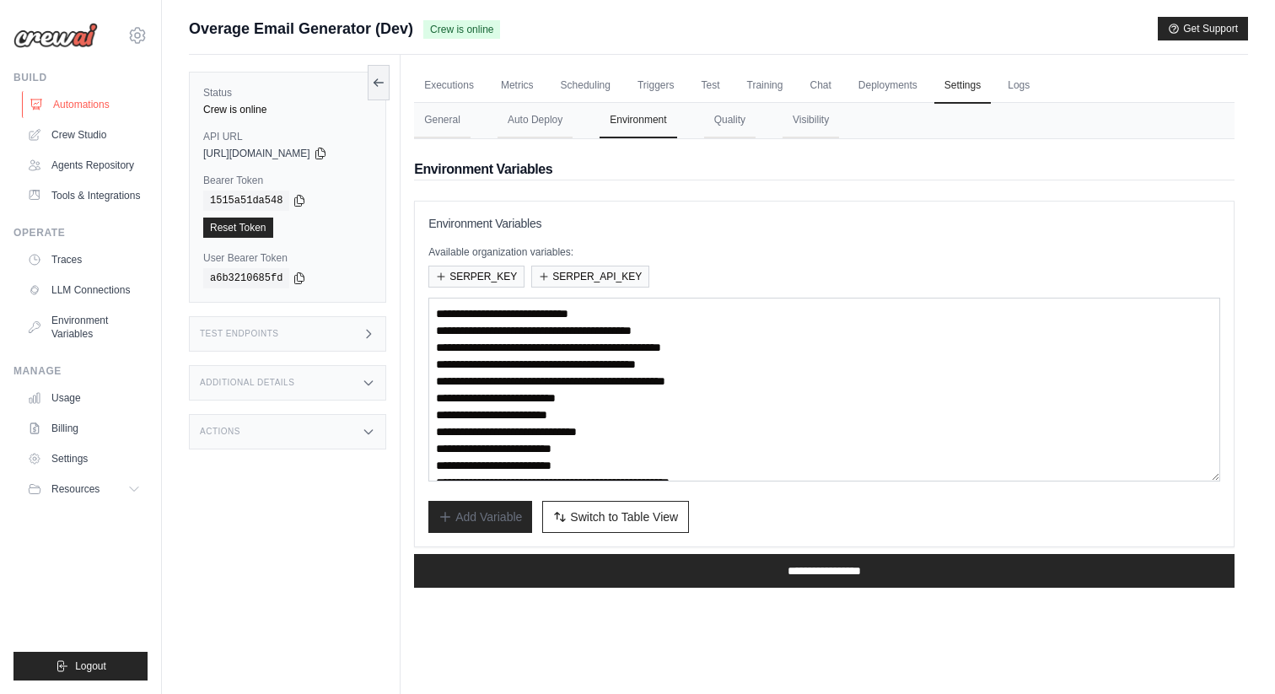
click at [105, 98] on link "Automations" at bounding box center [85, 104] width 127 height 27
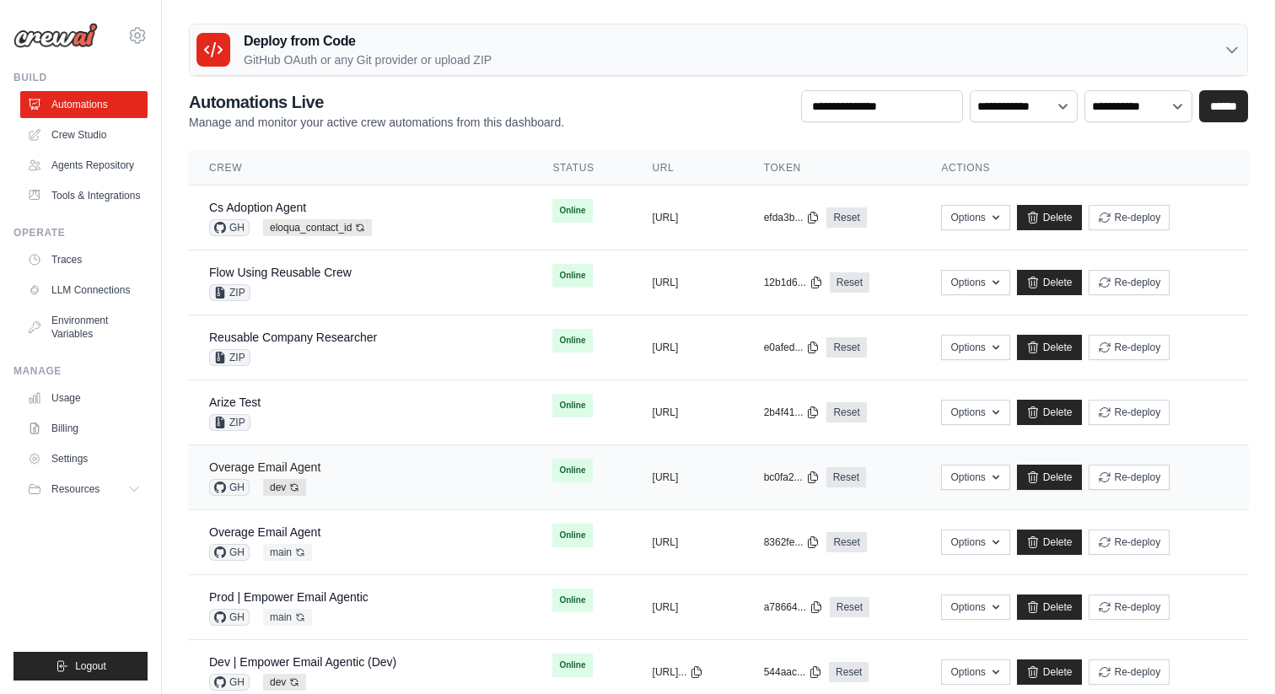
click at [304, 465] on link "Overage Email Agent" at bounding box center [264, 466] width 111 height 13
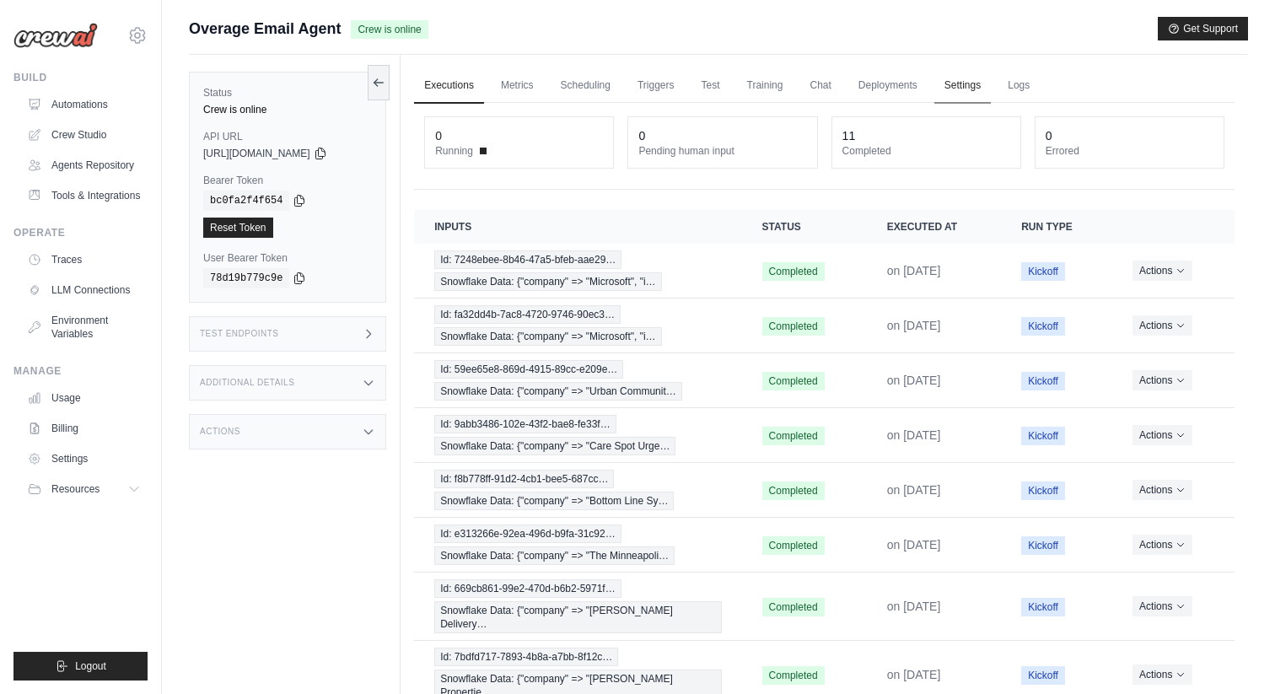
click at [955, 86] on link "Settings" at bounding box center [962, 85] width 57 height 35
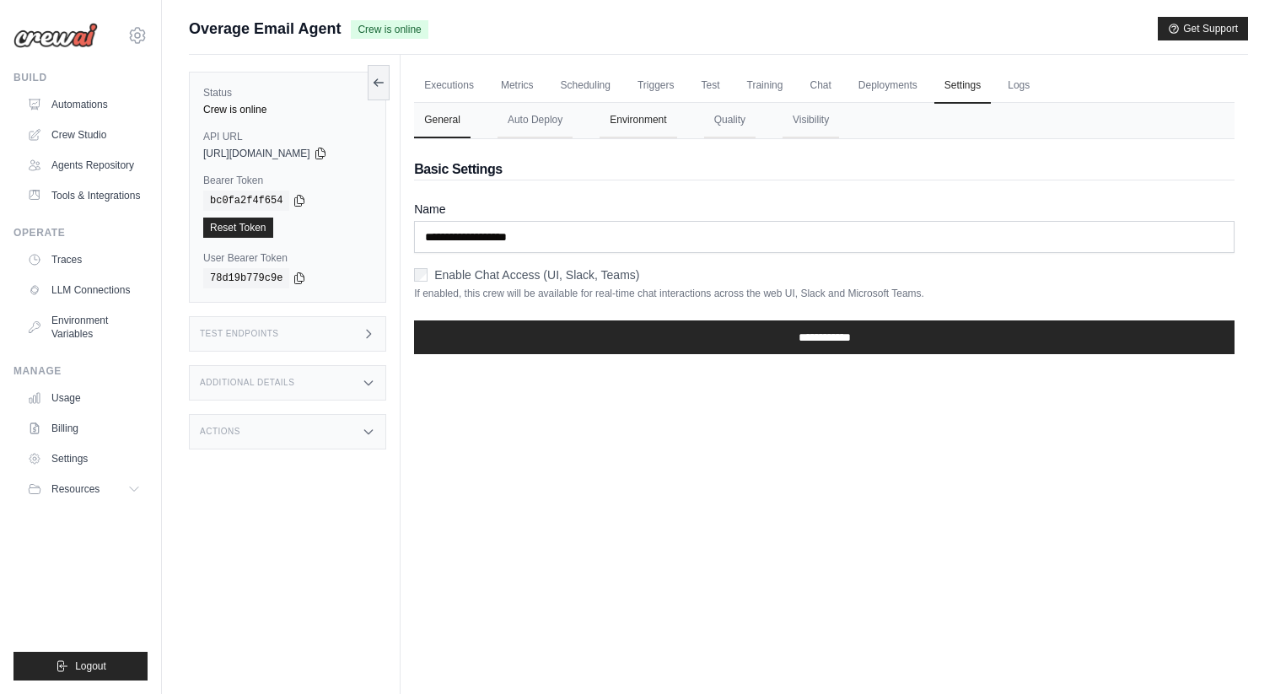
click at [600, 132] on button "Environment" at bounding box center [638, 120] width 77 height 35
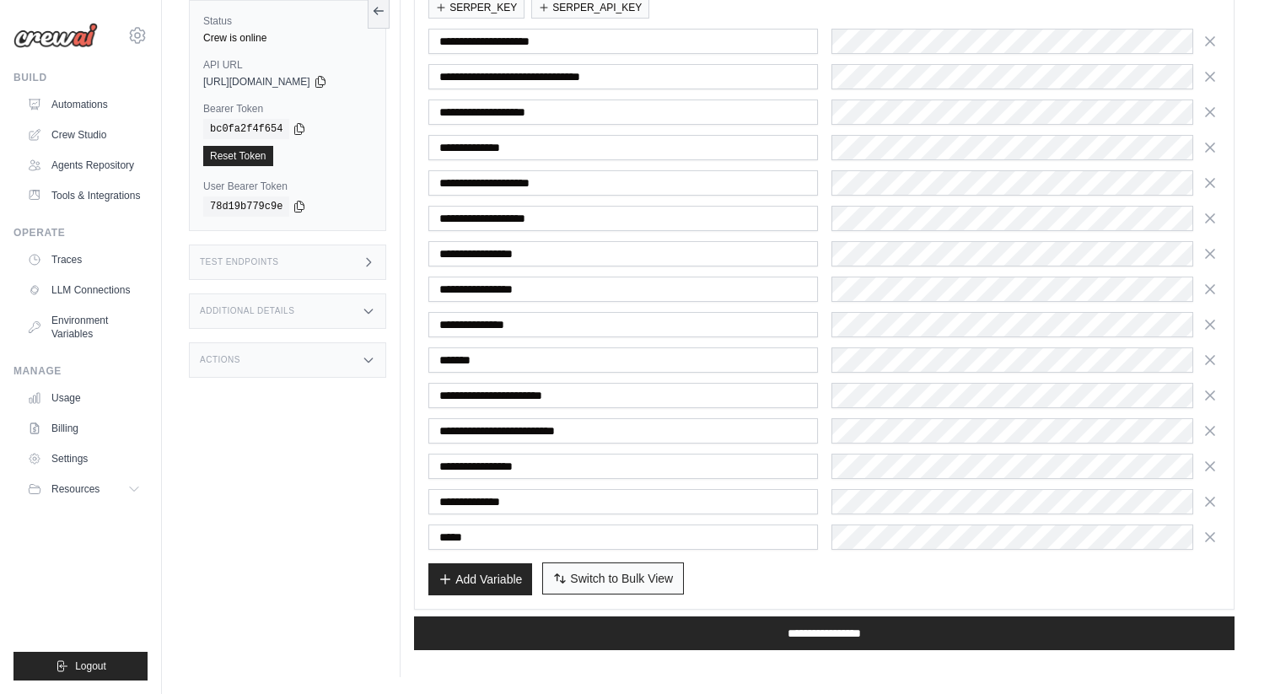
click at [645, 574] on span "Switch to Bulk View" at bounding box center [621, 578] width 103 height 17
type textarea "**********"
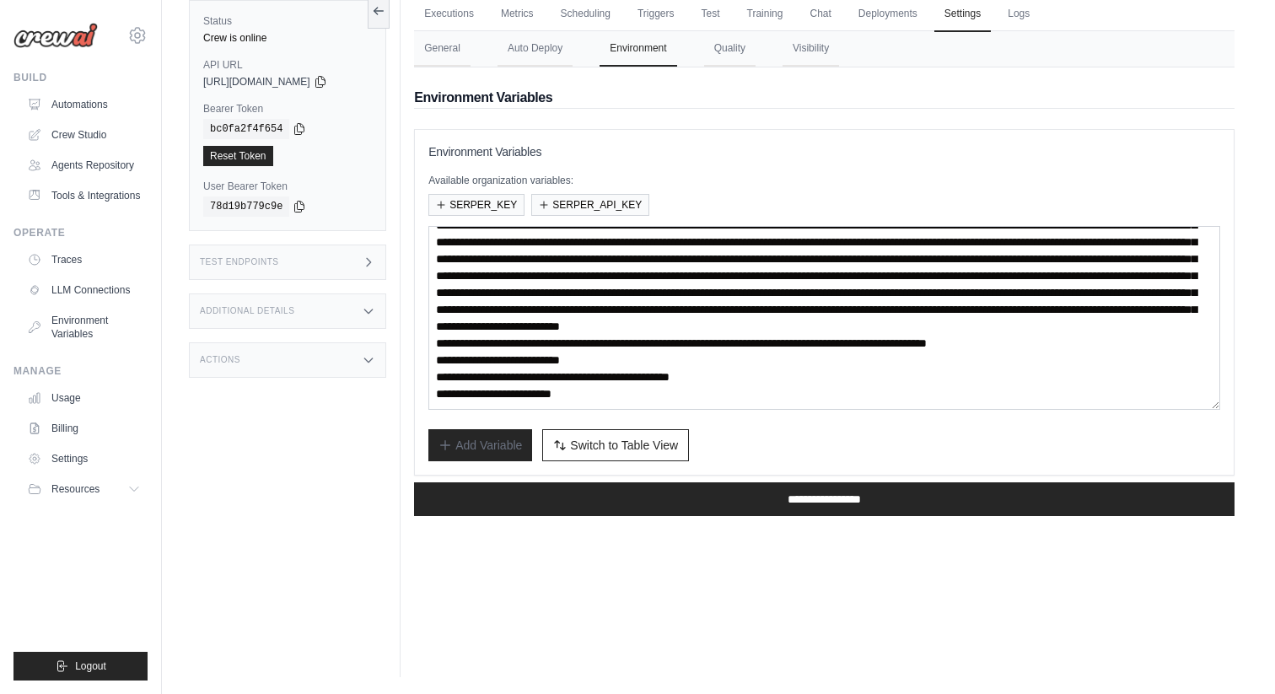
scroll to position [347, 0]
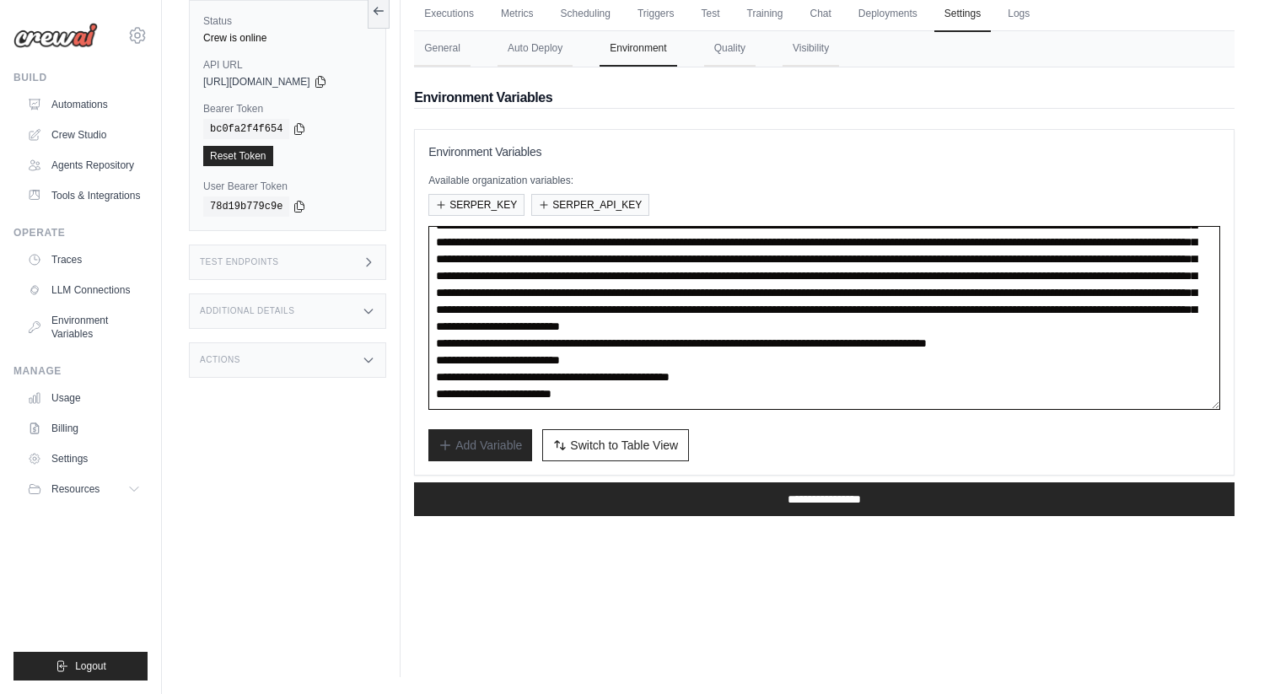
click at [546, 317] on textarea at bounding box center [824, 318] width 792 height 184
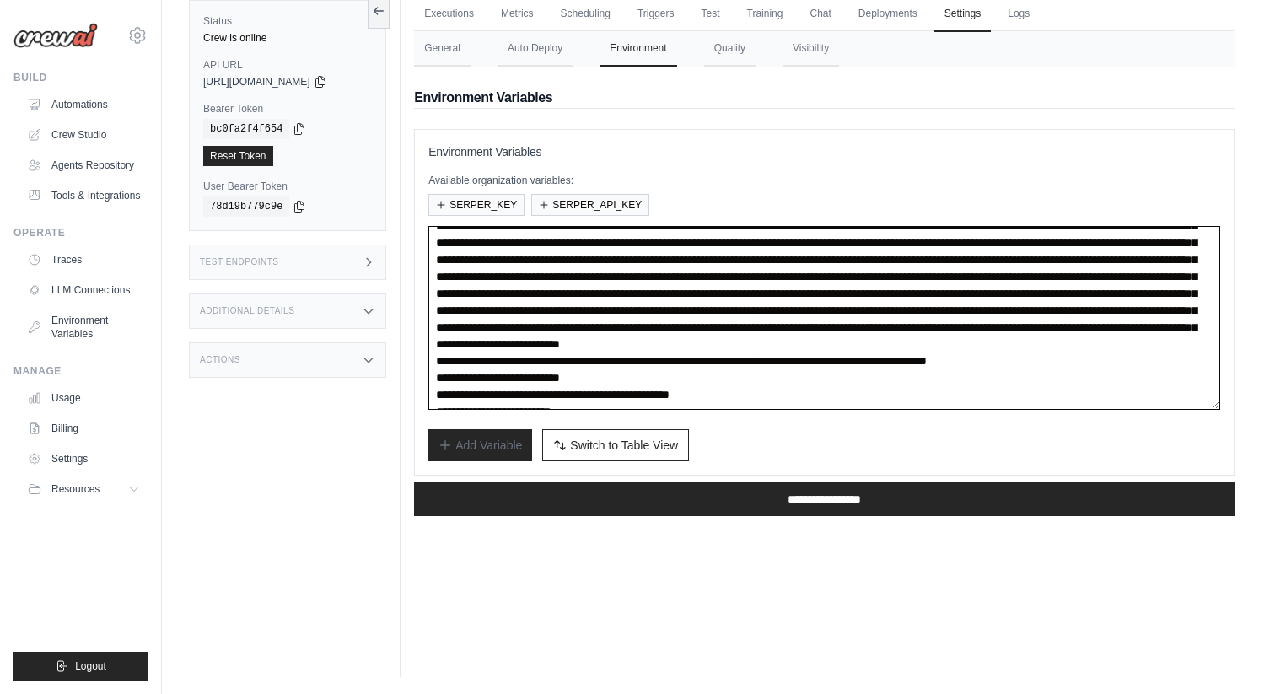
scroll to position [172, 0]
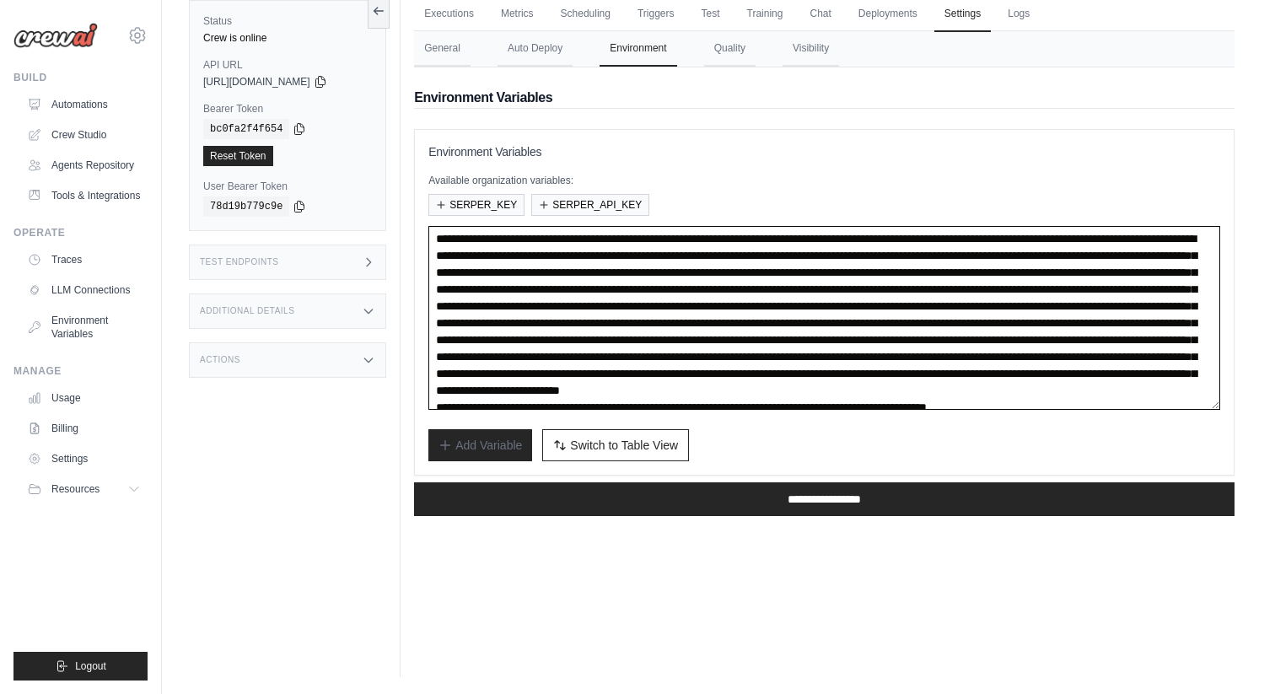
drag, startPoint x: 555, startPoint y: 314, endPoint x: 615, endPoint y: 246, distance: 90.2
click at [615, 246] on textarea at bounding box center [824, 318] width 792 height 184
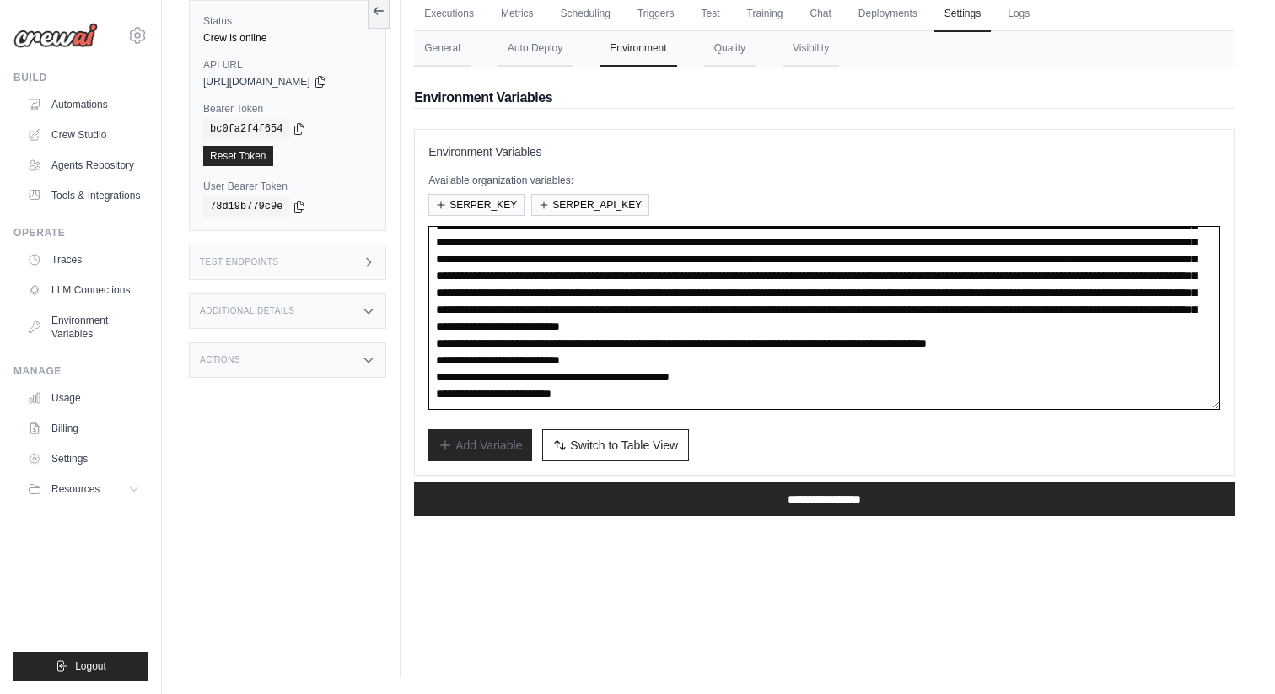
scroll to position [354, 0]
click at [621, 332] on textarea at bounding box center [824, 318] width 792 height 184
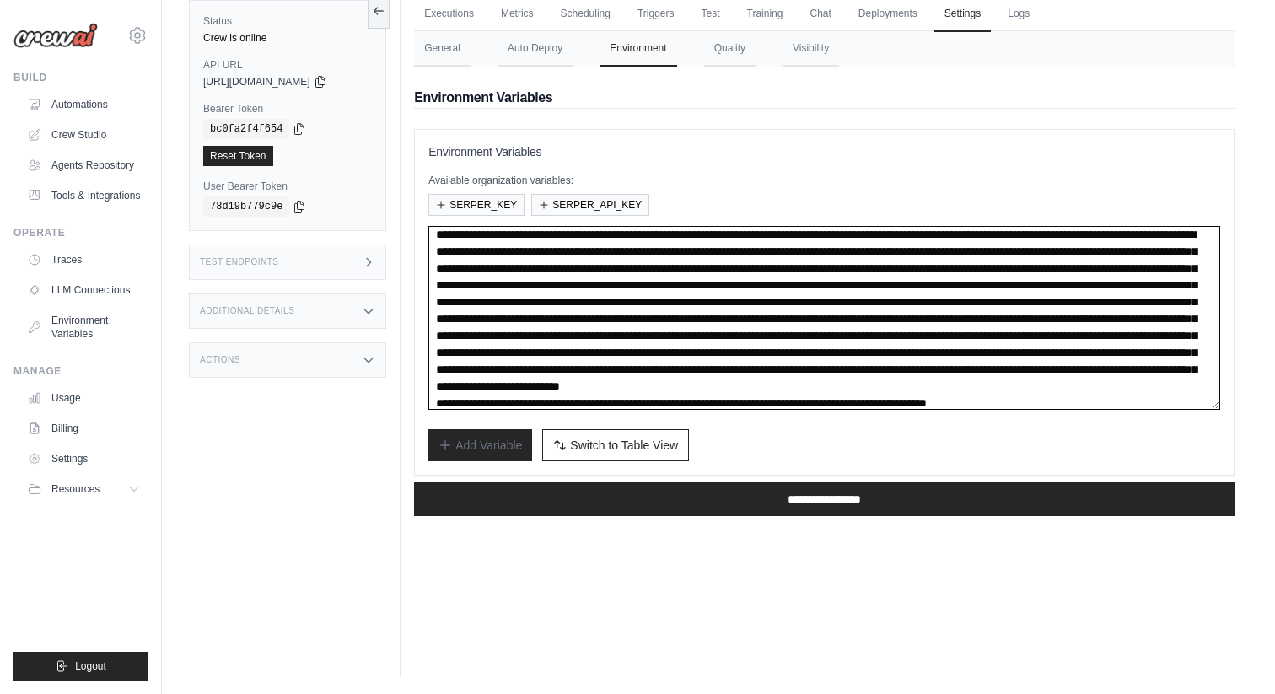
scroll to position [177, 0]
drag, startPoint x: 435, startPoint y: 295, endPoint x: 495, endPoint y: 399, distance: 119.8
click at [495, 399] on textarea at bounding box center [824, 318] width 792 height 184
click at [560, 354] on textarea at bounding box center [824, 318] width 792 height 184
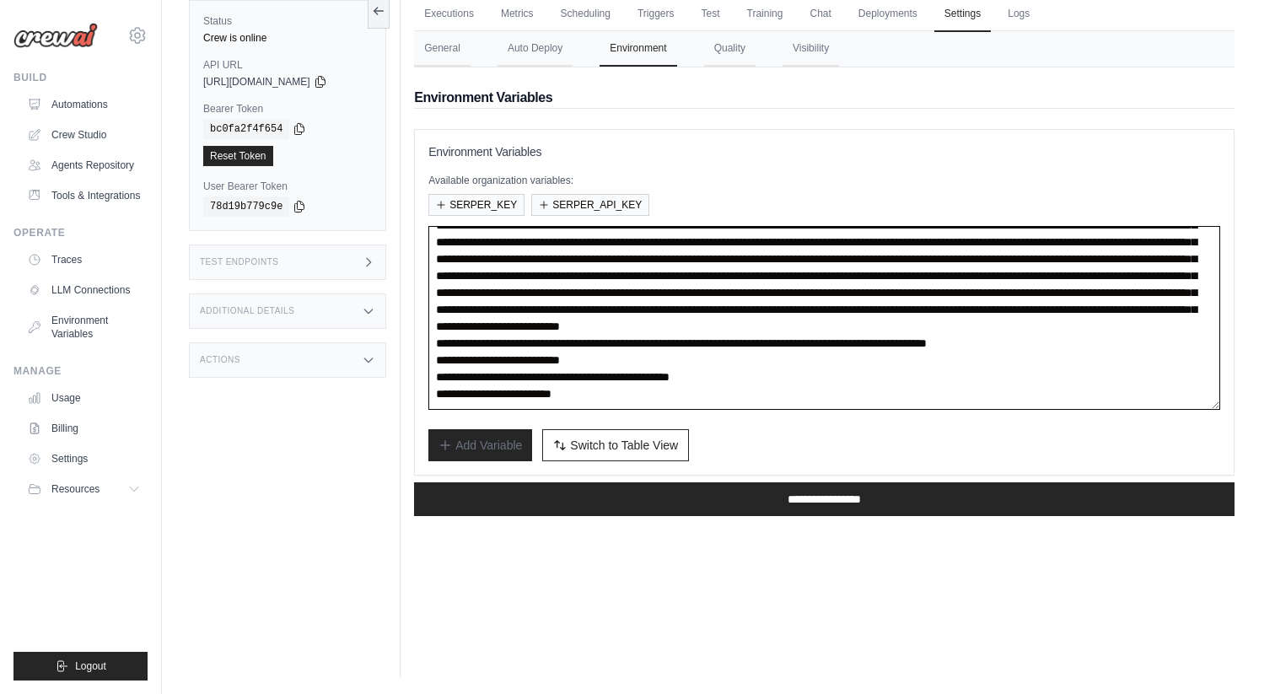
scroll to position [304, 0]
click at [549, 351] on textarea at bounding box center [824, 318] width 792 height 184
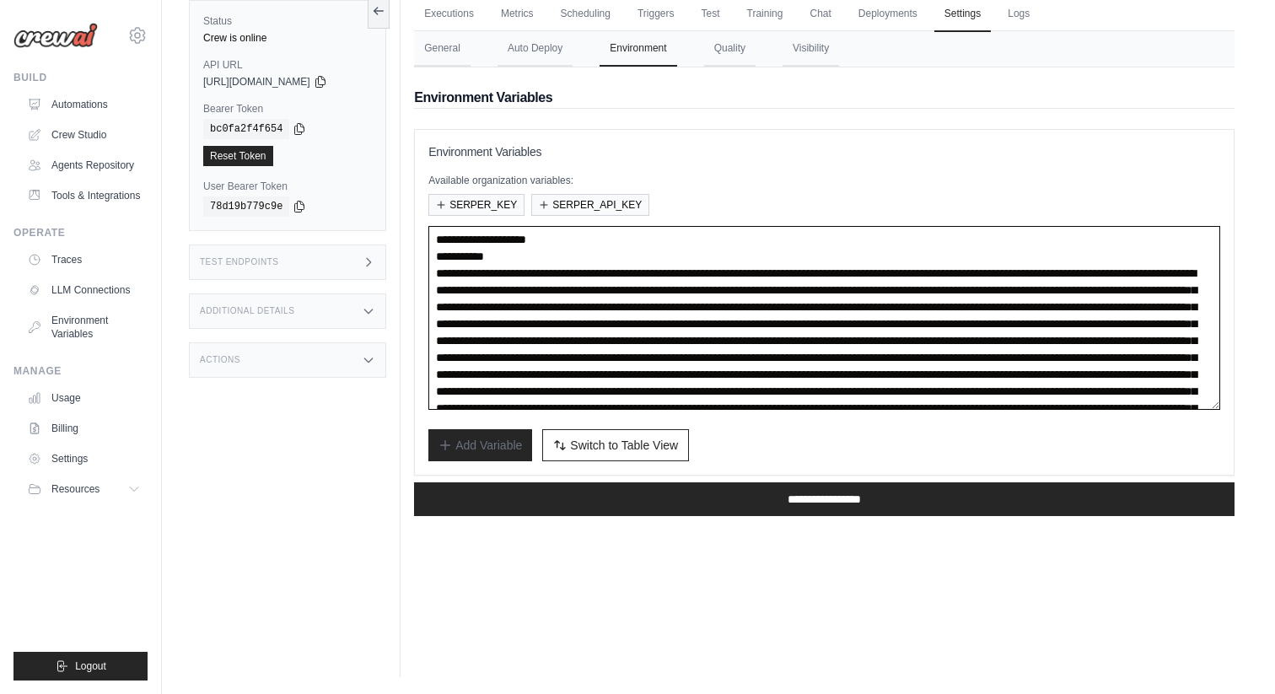
scroll to position [116, 0]
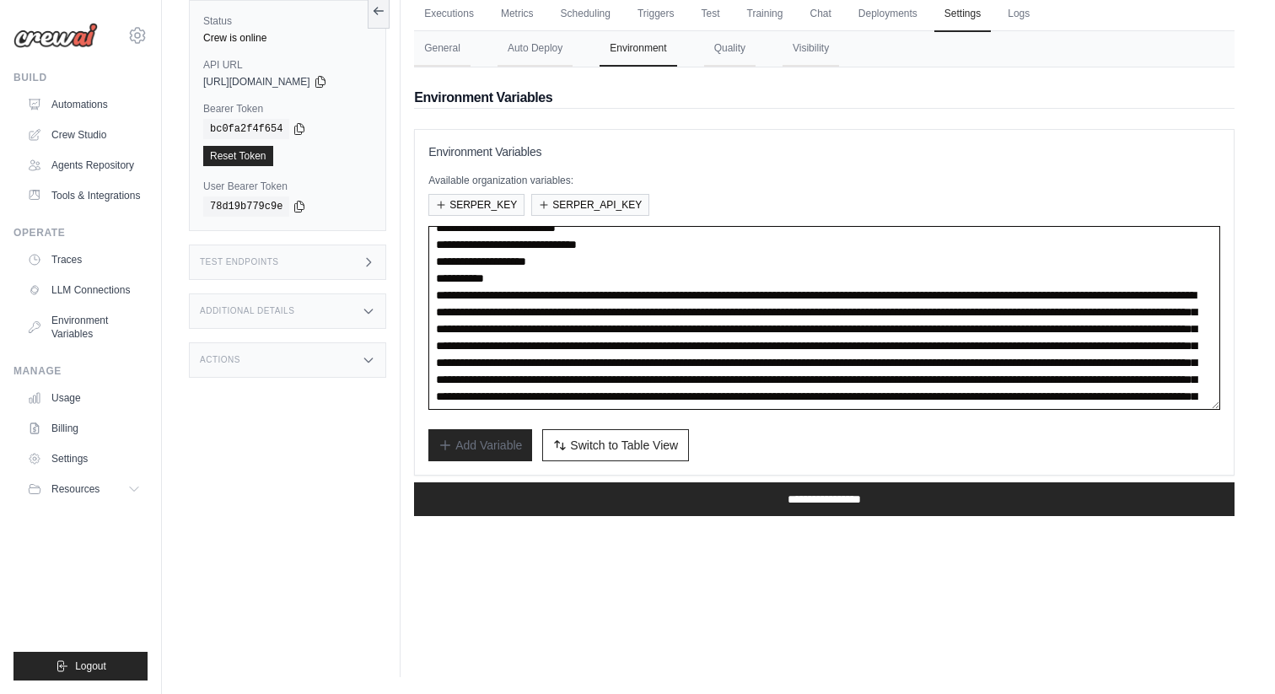
drag, startPoint x: 573, startPoint y: 360, endPoint x: 617, endPoint y: 300, distance: 73.7
click at [617, 300] on textarea at bounding box center [824, 318] width 792 height 184
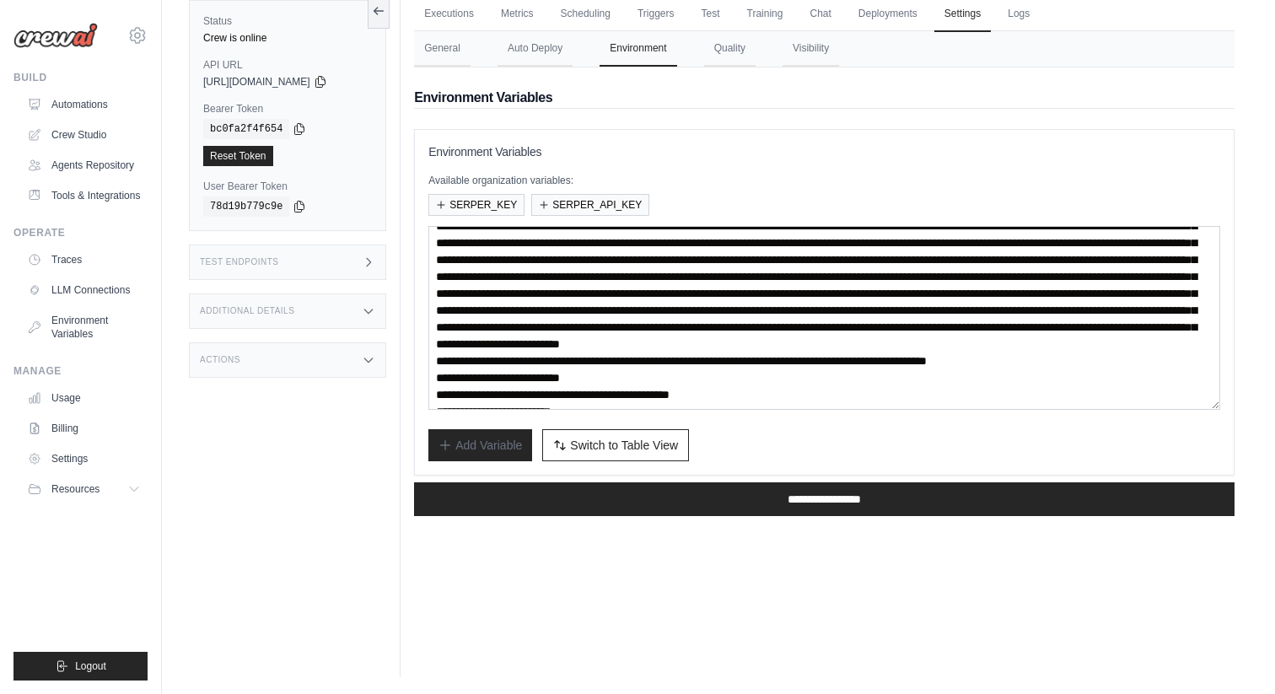
scroll to position [354, 0]
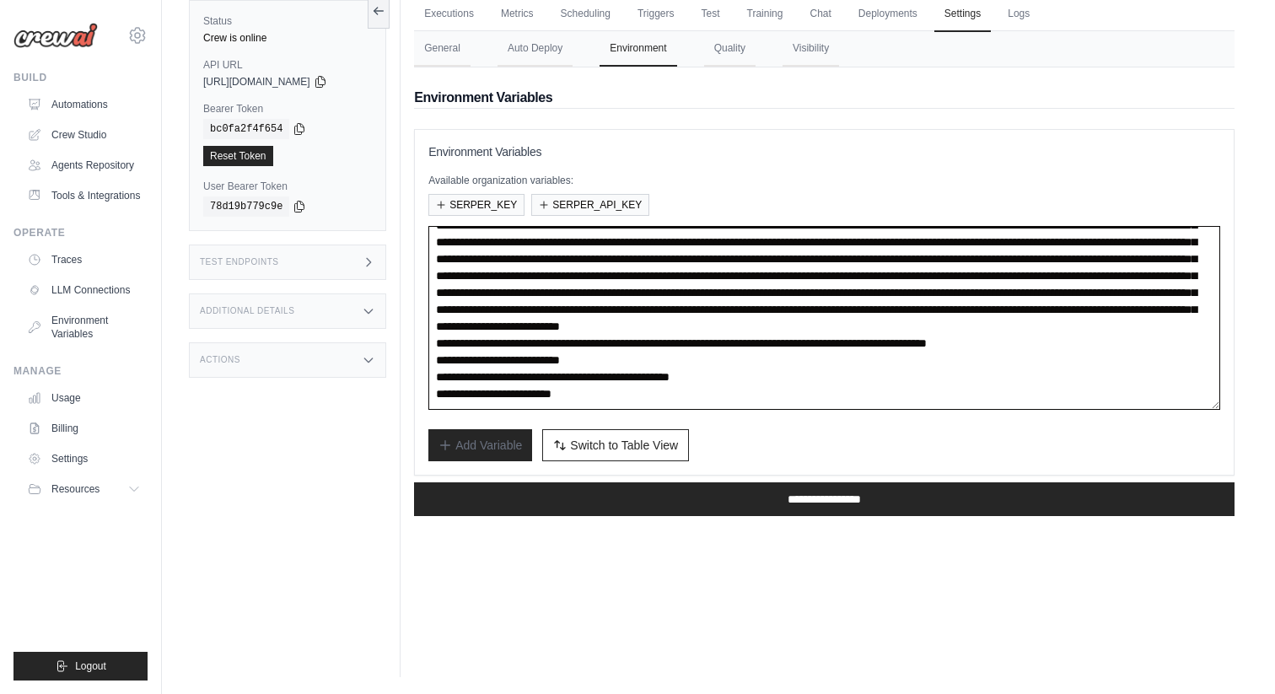
click at [623, 358] on textarea at bounding box center [824, 318] width 792 height 184
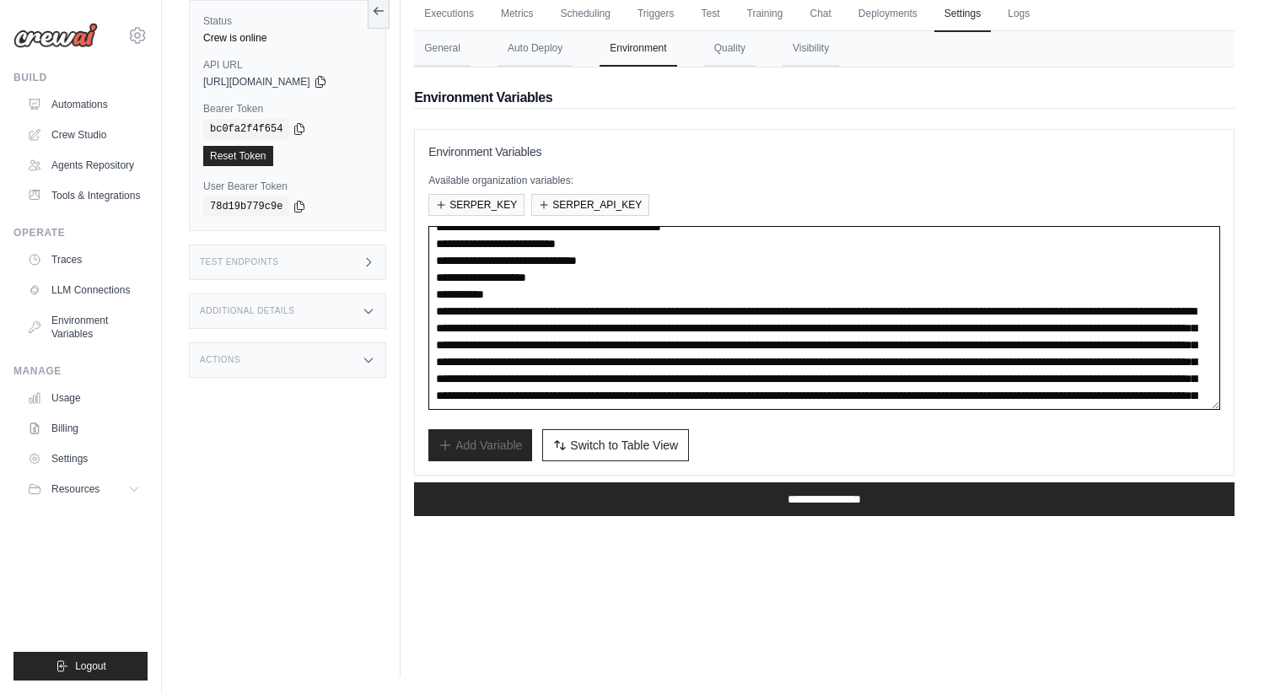
scroll to position [91, 0]
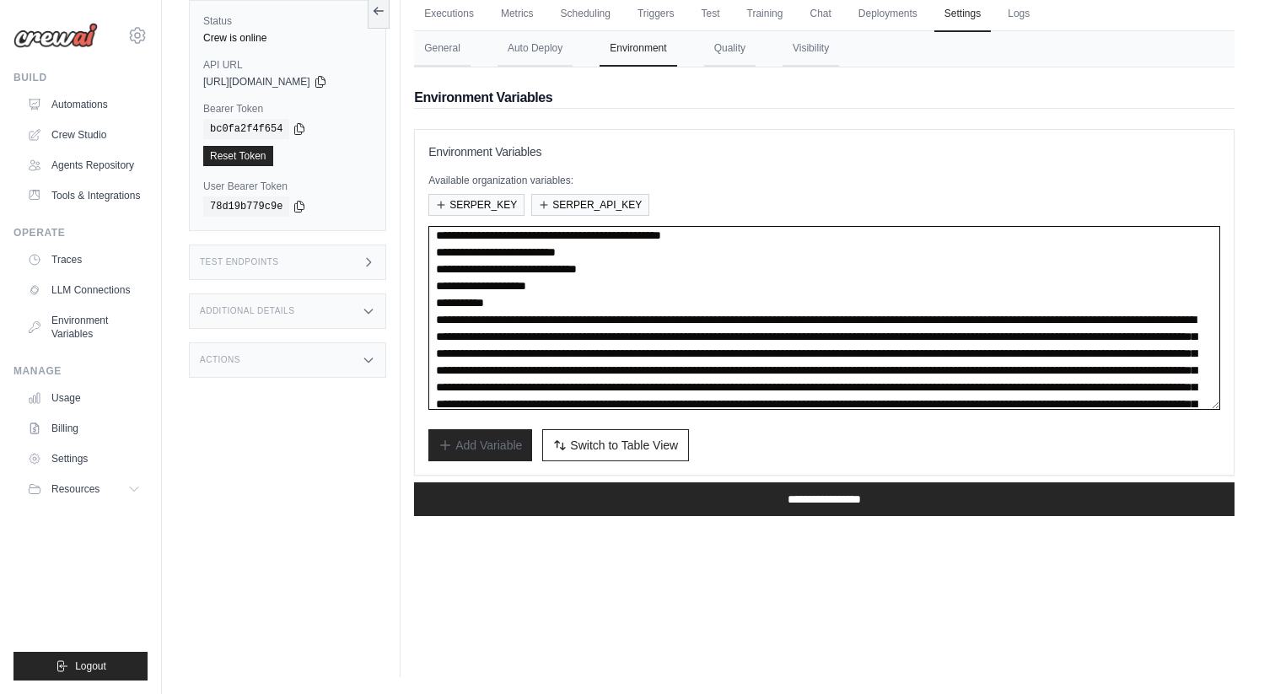
click at [542, 318] on textarea at bounding box center [824, 318] width 792 height 184
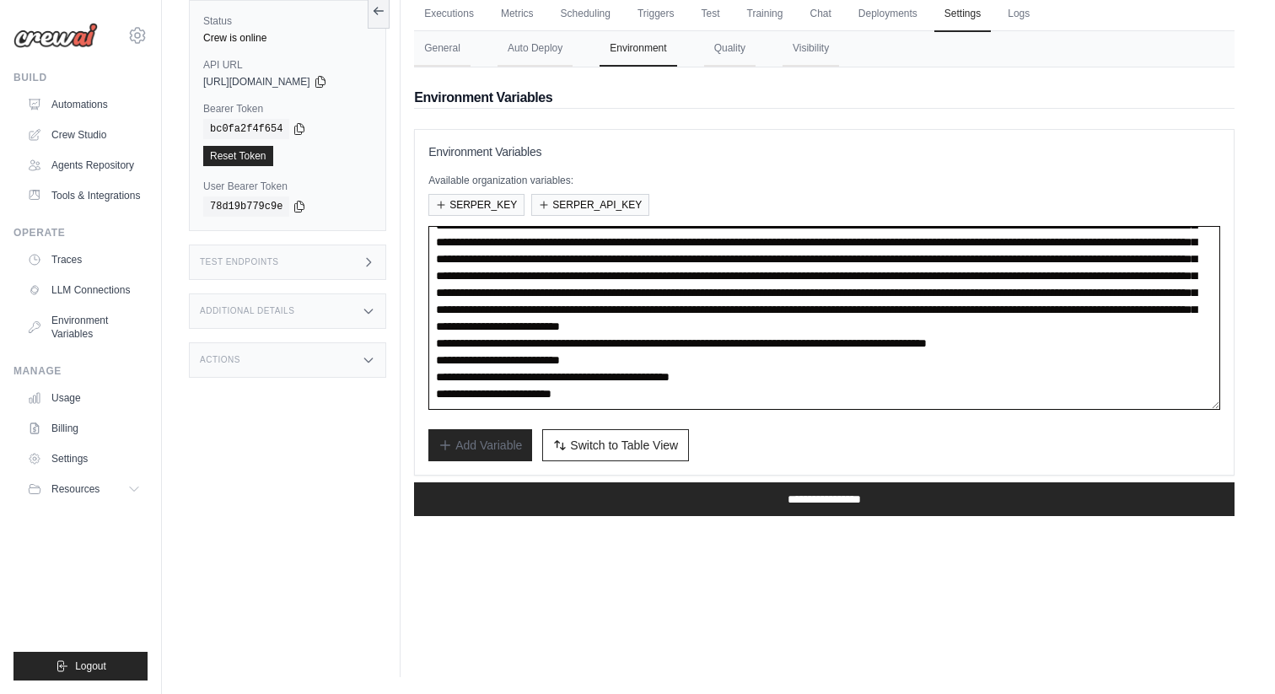
scroll to position [354, 0]
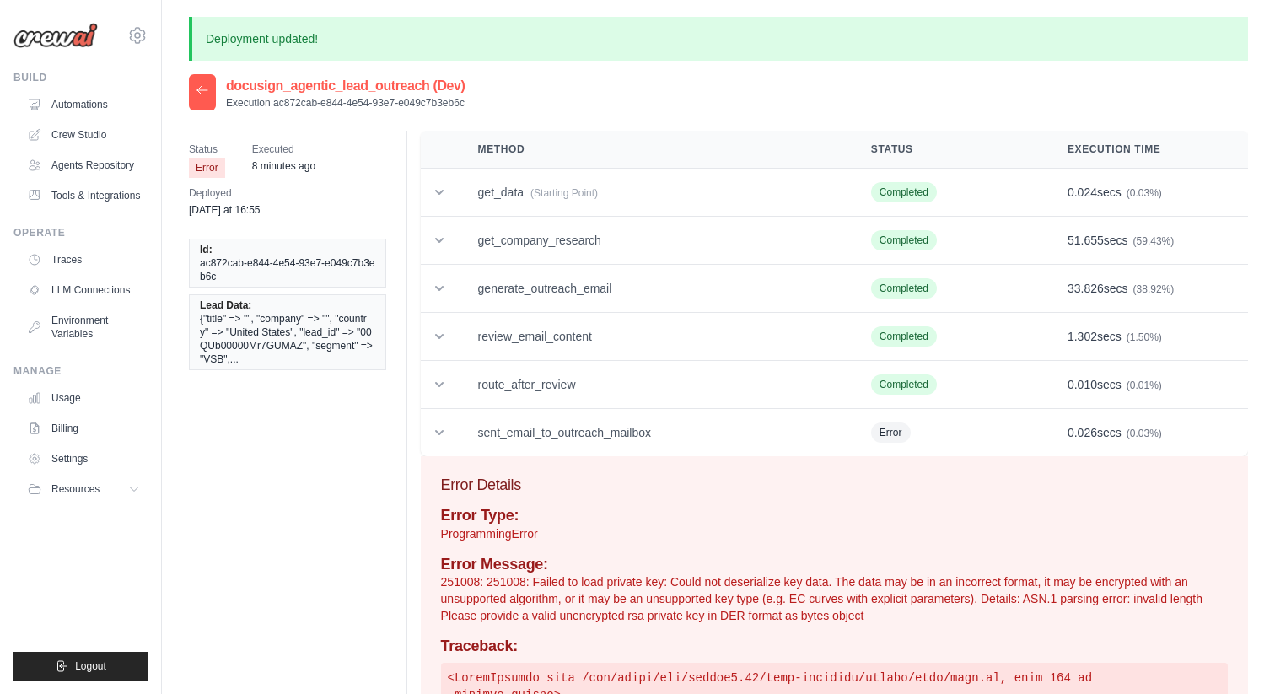
click at [206, 96] on icon at bounding box center [202, 89] width 13 height 13
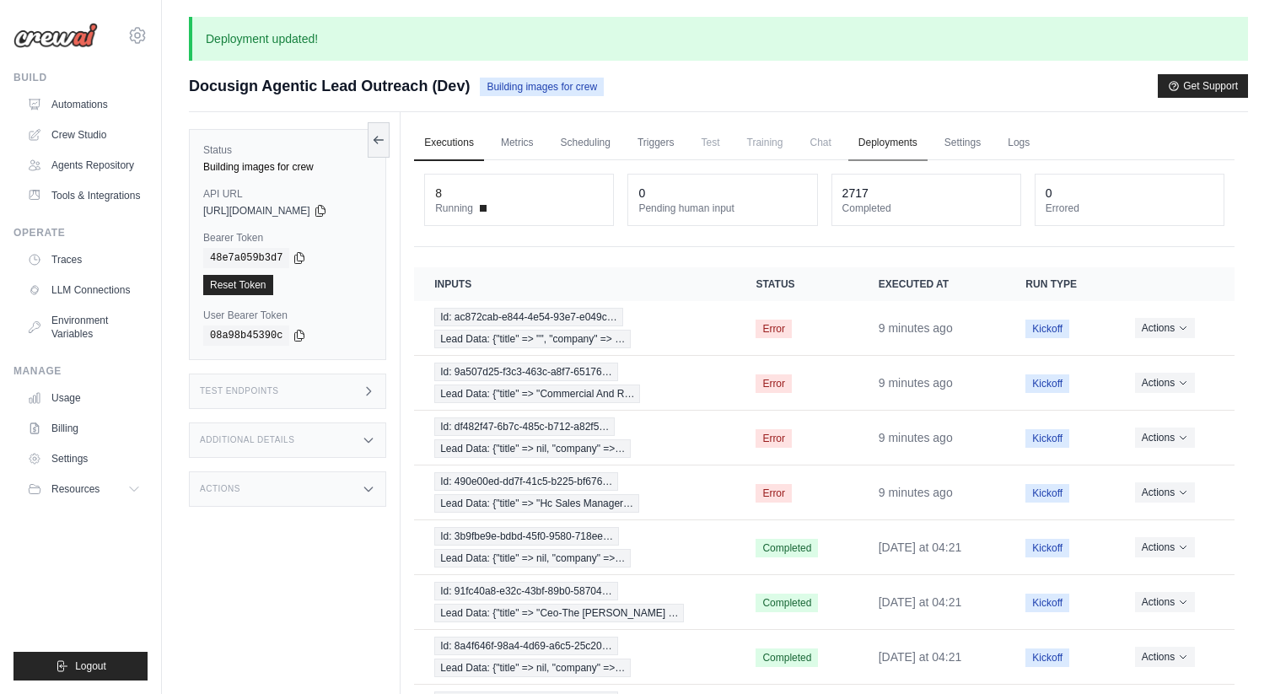
click at [866, 143] on link "Deployments" at bounding box center [887, 143] width 79 height 35
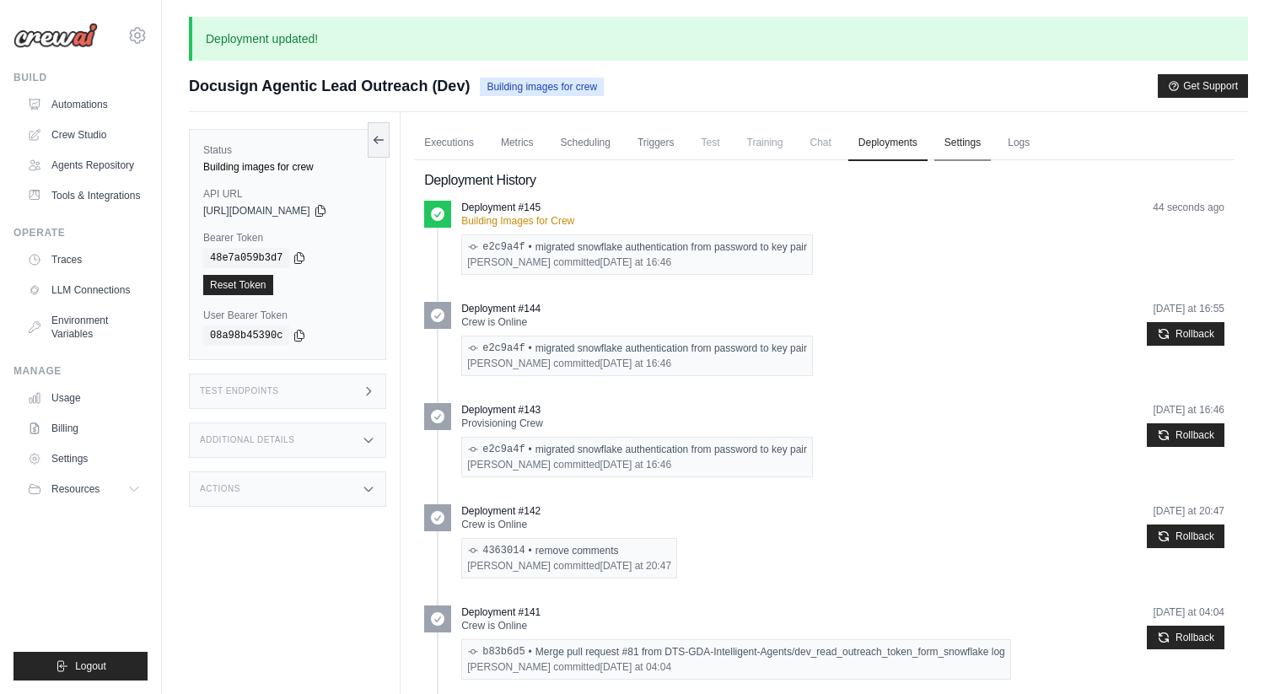
click at [947, 137] on link "Settings" at bounding box center [962, 143] width 57 height 35
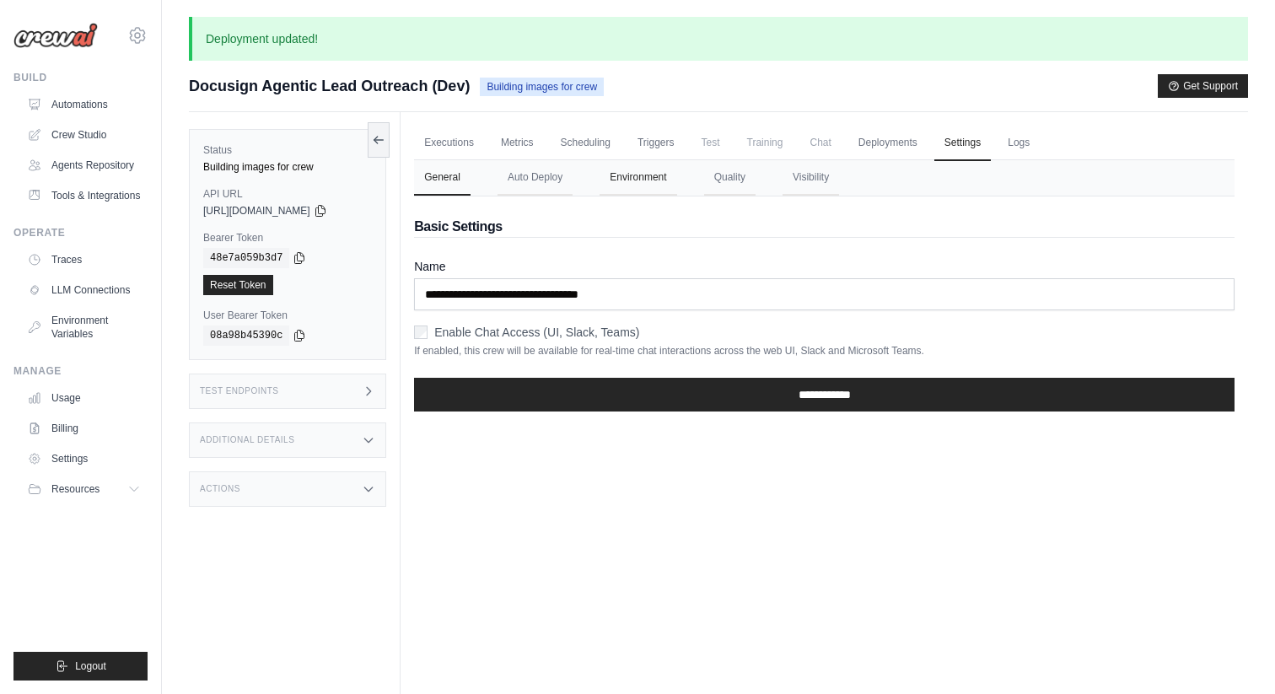
click at [649, 180] on button "Environment" at bounding box center [638, 177] width 77 height 35
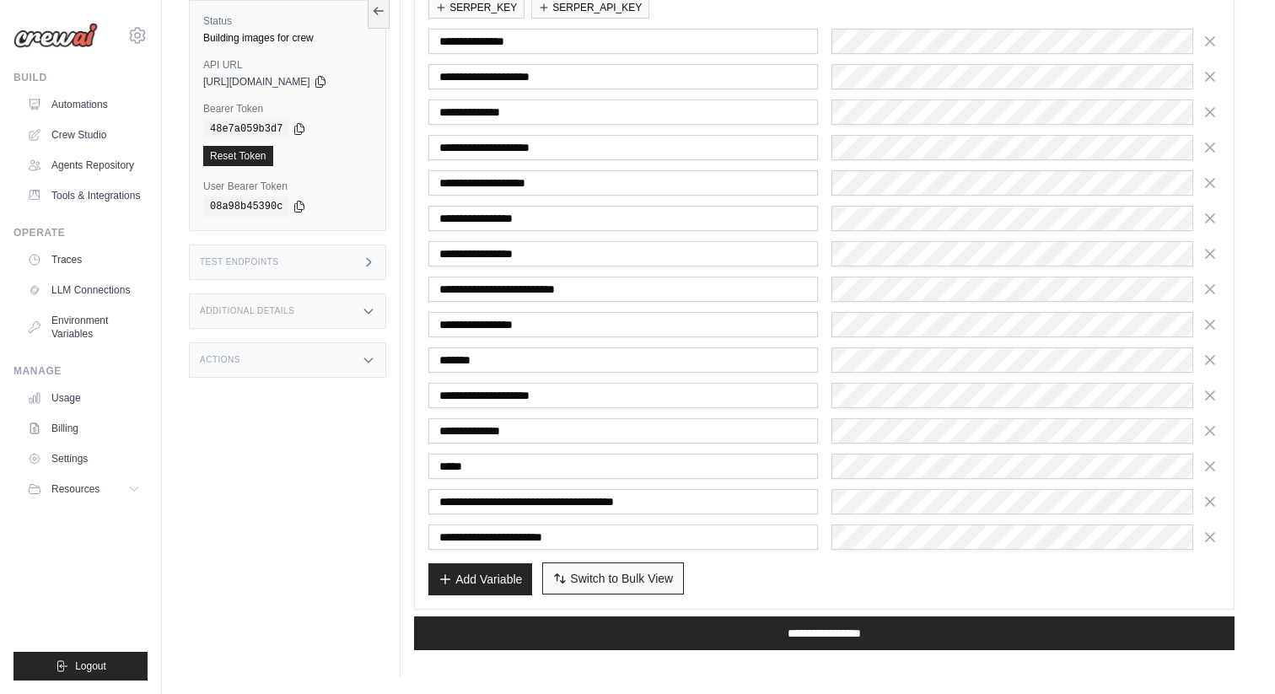
click at [642, 577] on span "Switch to Bulk View" at bounding box center [621, 578] width 103 height 17
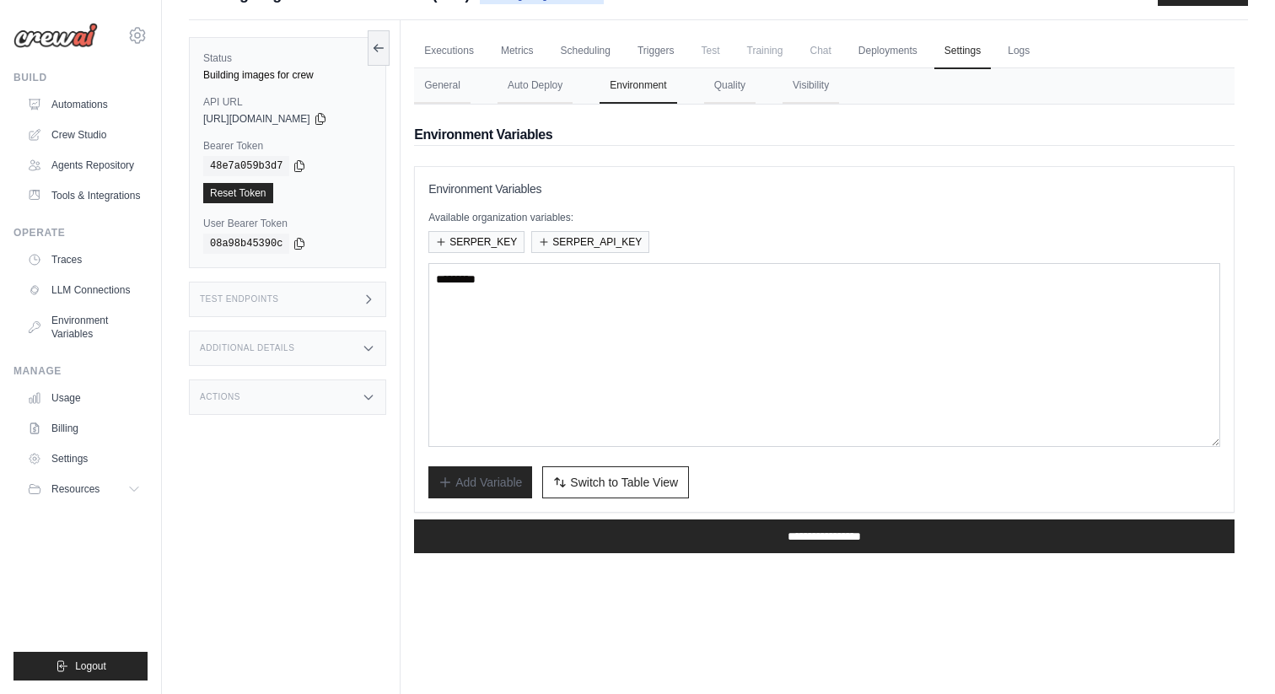
scroll to position [84, 0]
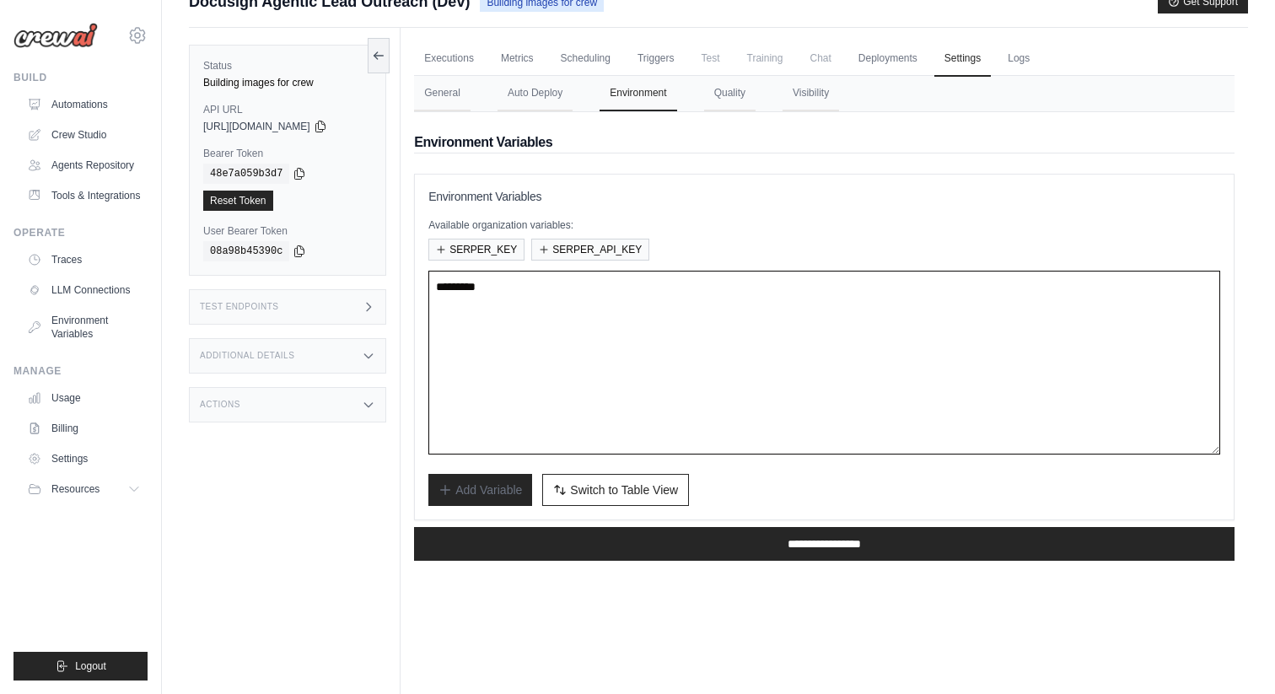
click at [639, 387] on textarea at bounding box center [824, 363] width 792 height 184
type textarea "**********"
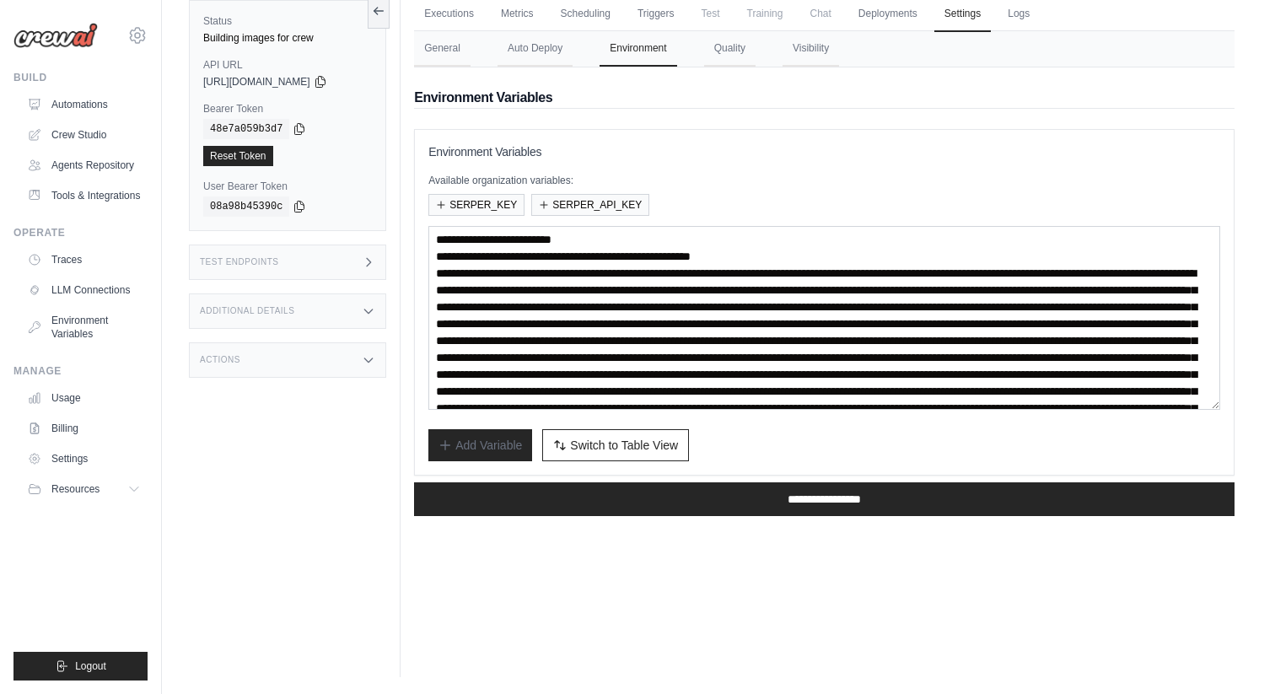
scroll to position [197, 0]
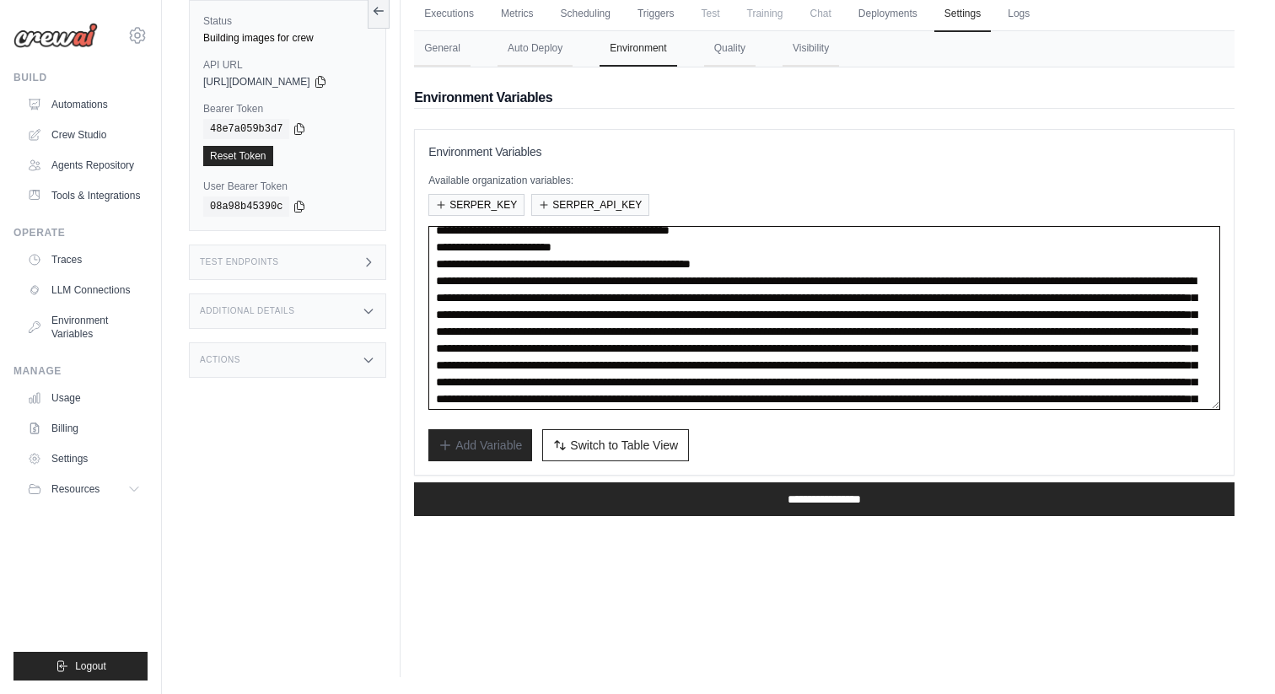
click at [672, 320] on textarea at bounding box center [824, 318] width 792 height 184
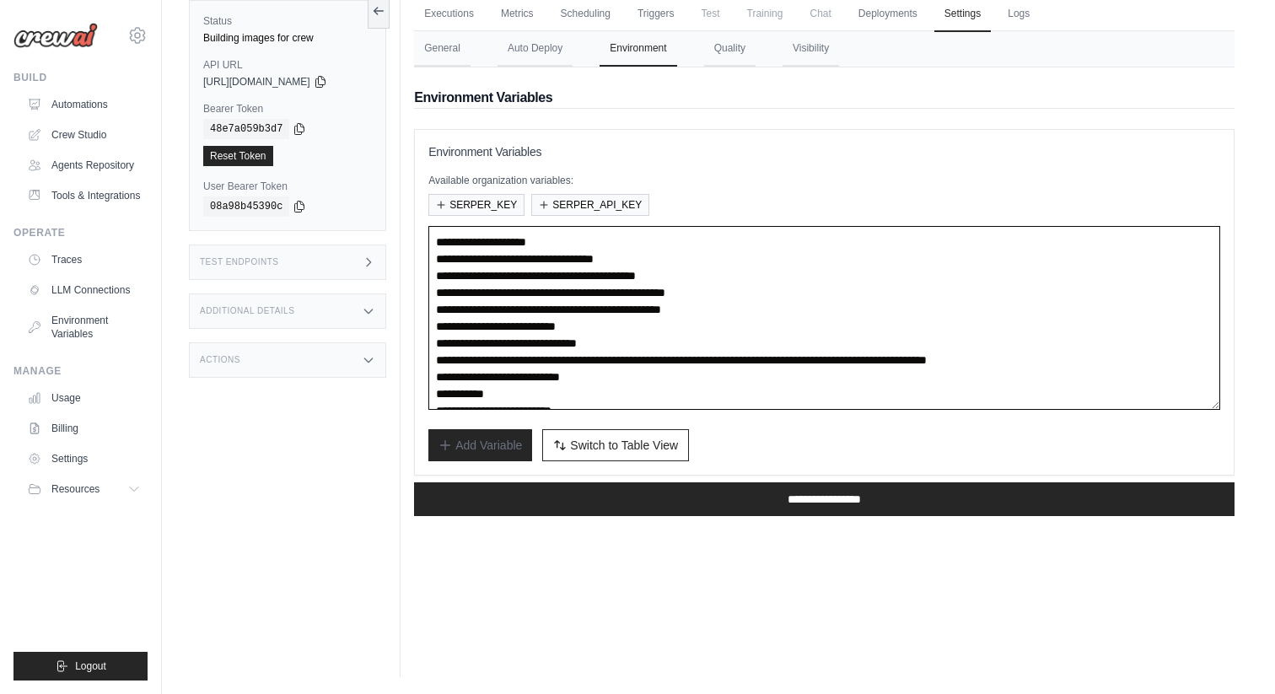
scroll to position [0, 0]
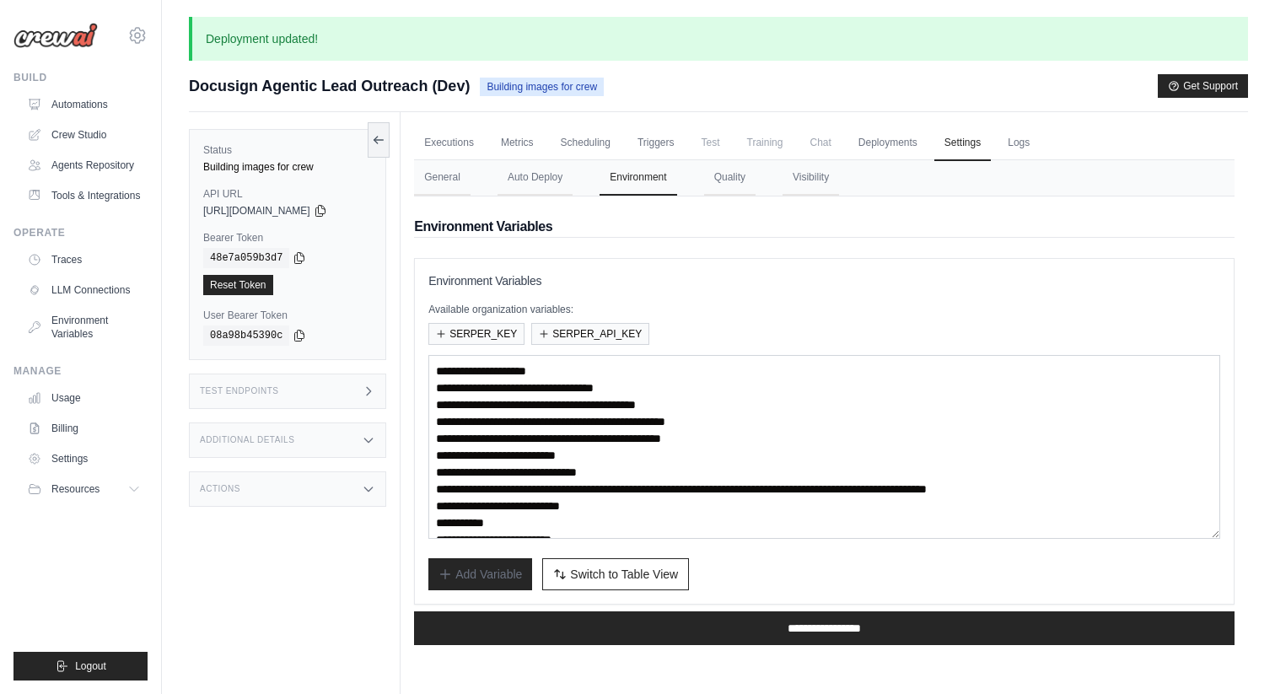
click at [126, 119] on ul "Automations Crew Studio Agents Repository Tools & Integrations" at bounding box center [83, 150] width 127 height 118
click at [110, 102] on link "Automations" at bounding box center [85, 104] width 127 height 27
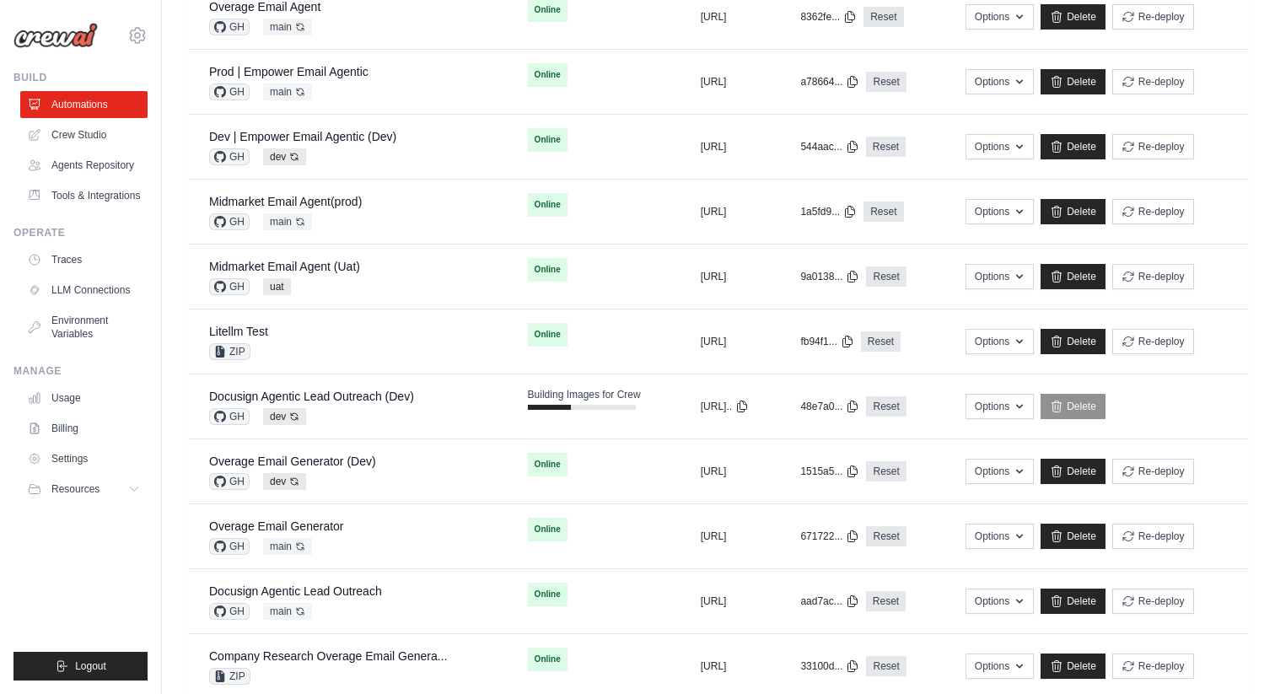
scroll to position [526, 0]
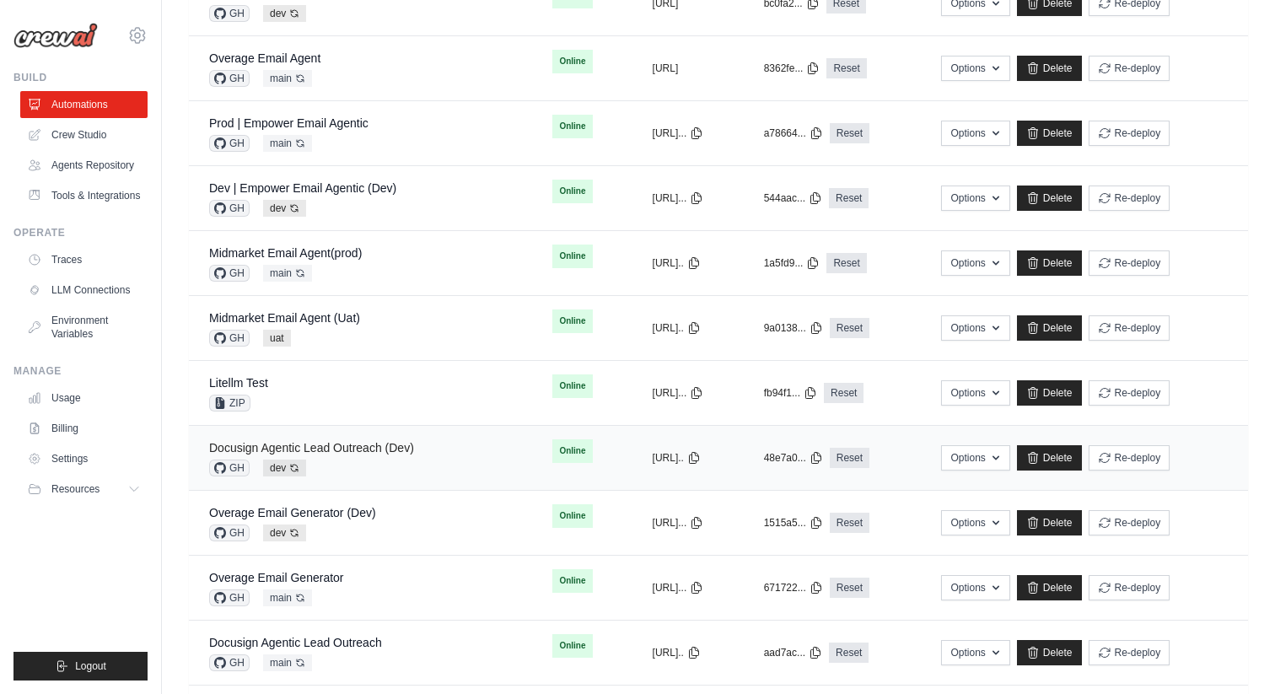
click at [363, 446] on link "Docusign Agentic Lead Outreach (Dev)" at bounding box center [311, 447] width 205 height 13
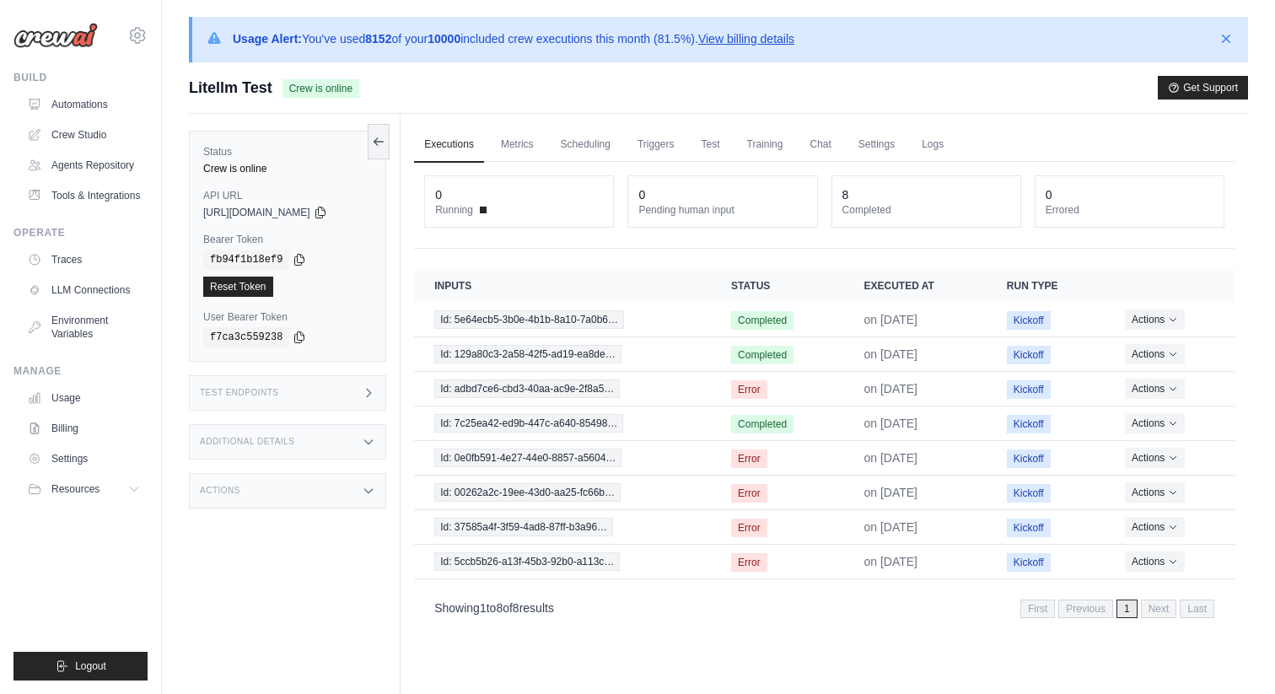
click at [781, 39] on link "View billing details" at bounding box center [746, 38] width 96 height 13
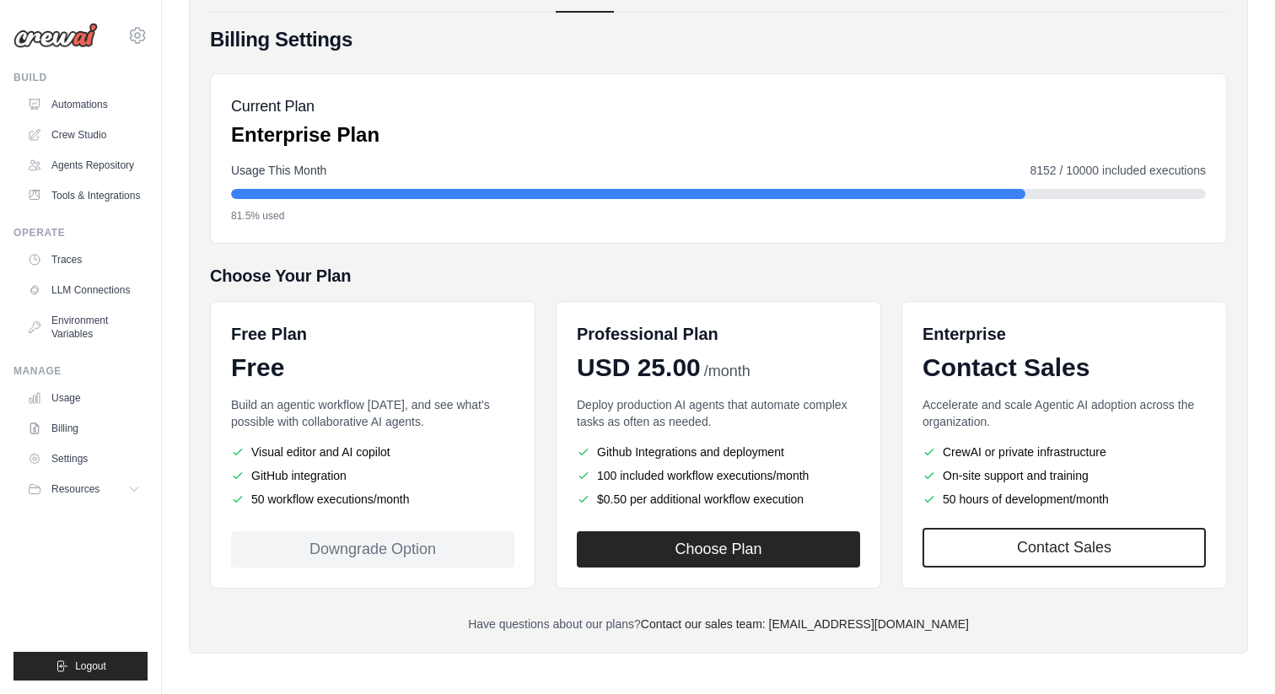
scroll to position [183, 0]
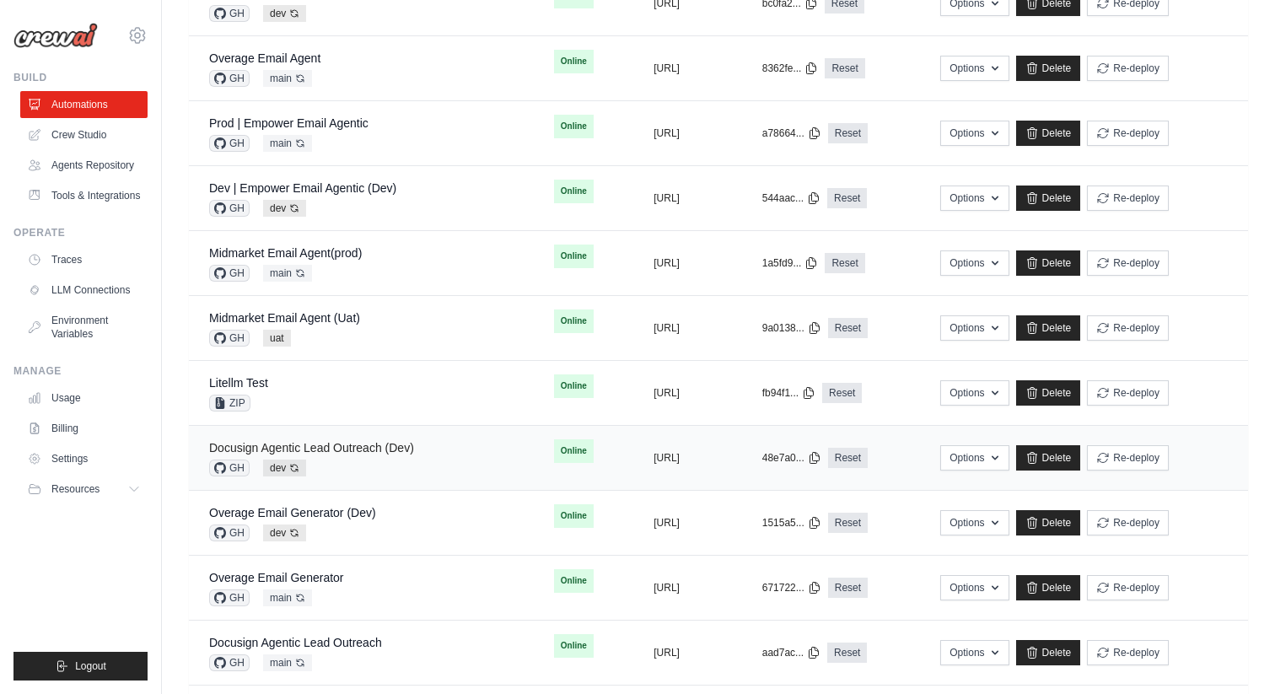
click at [370, 450] on link "Docusign Agentic Lead Outreach (Dev)" at bounding box center [311, 447] width 205 height 13
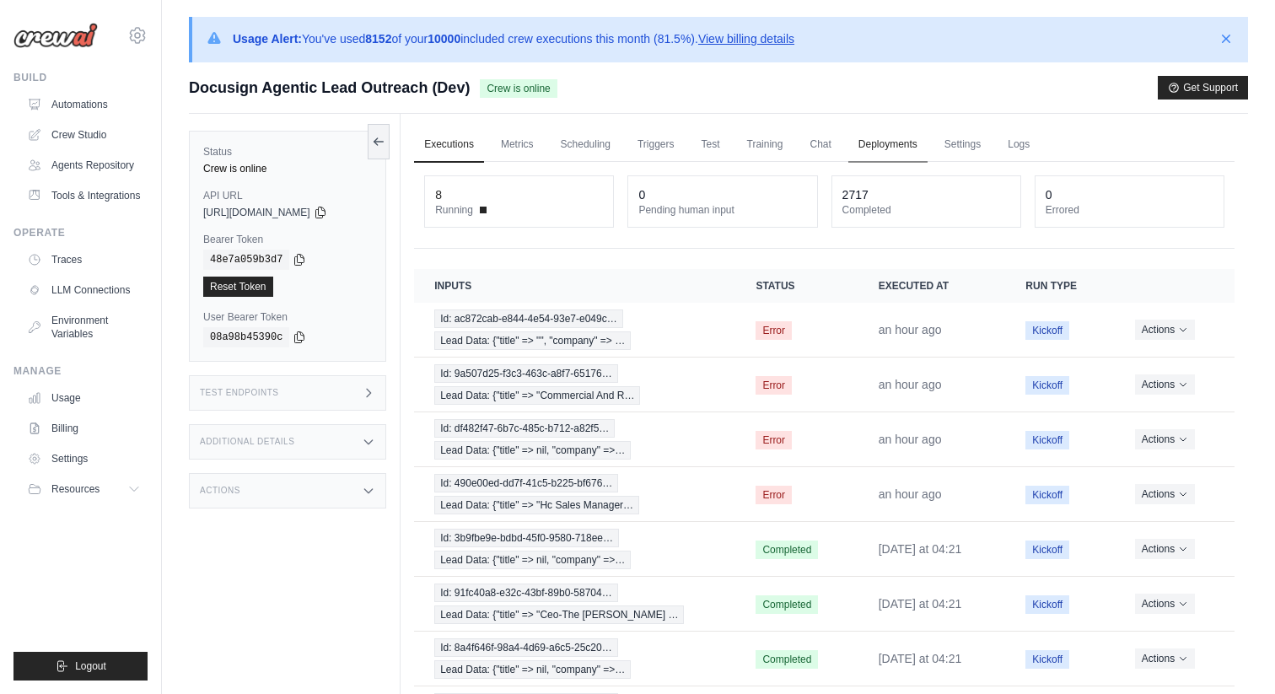
click at [885, 153] on link "Deployments" at bounding box center [887, 144] width 79 height 35
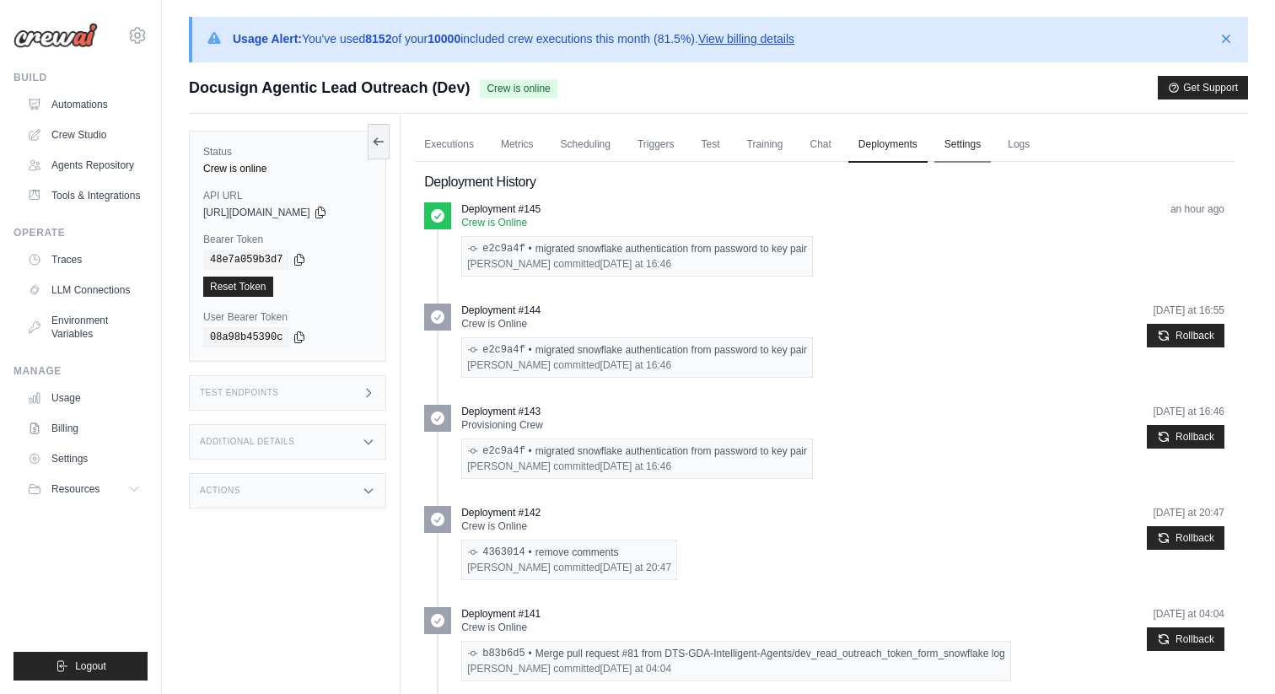
click at [942, 154] on link "Settings" at bounding box center [962, 144] width 57 height 35
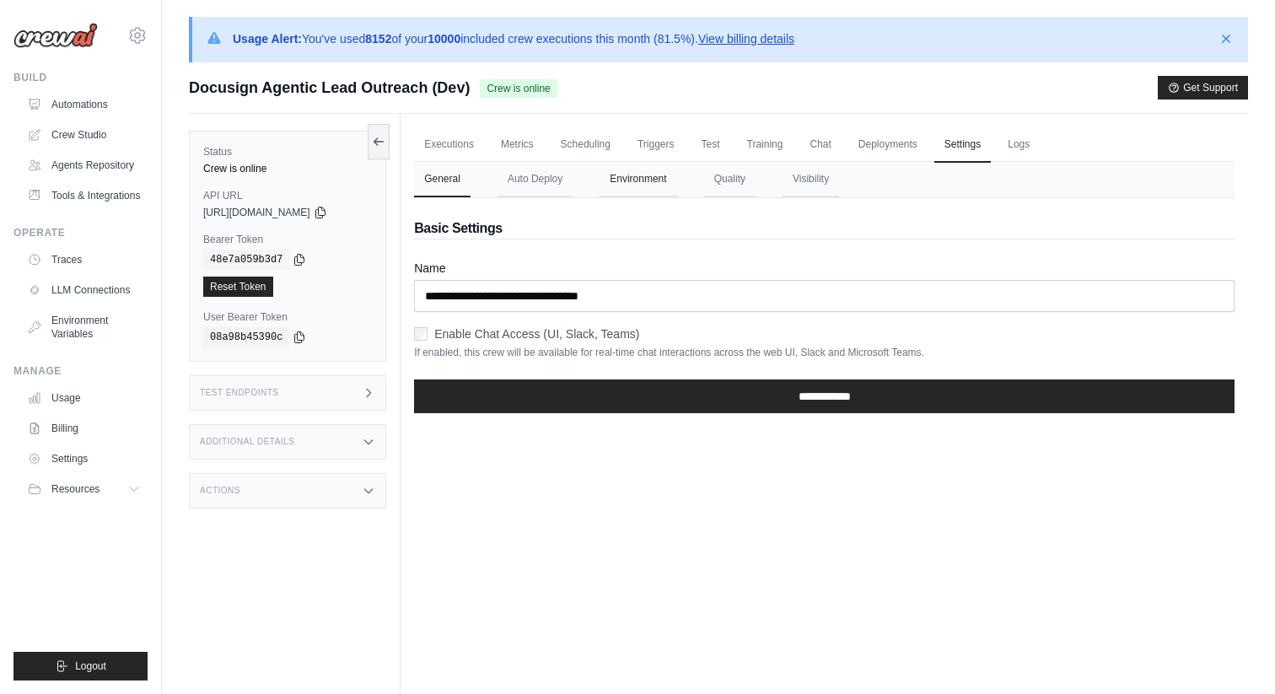
click at [630, 180] on button "Environment" at bounding box center [638, 179] width 77 height 35
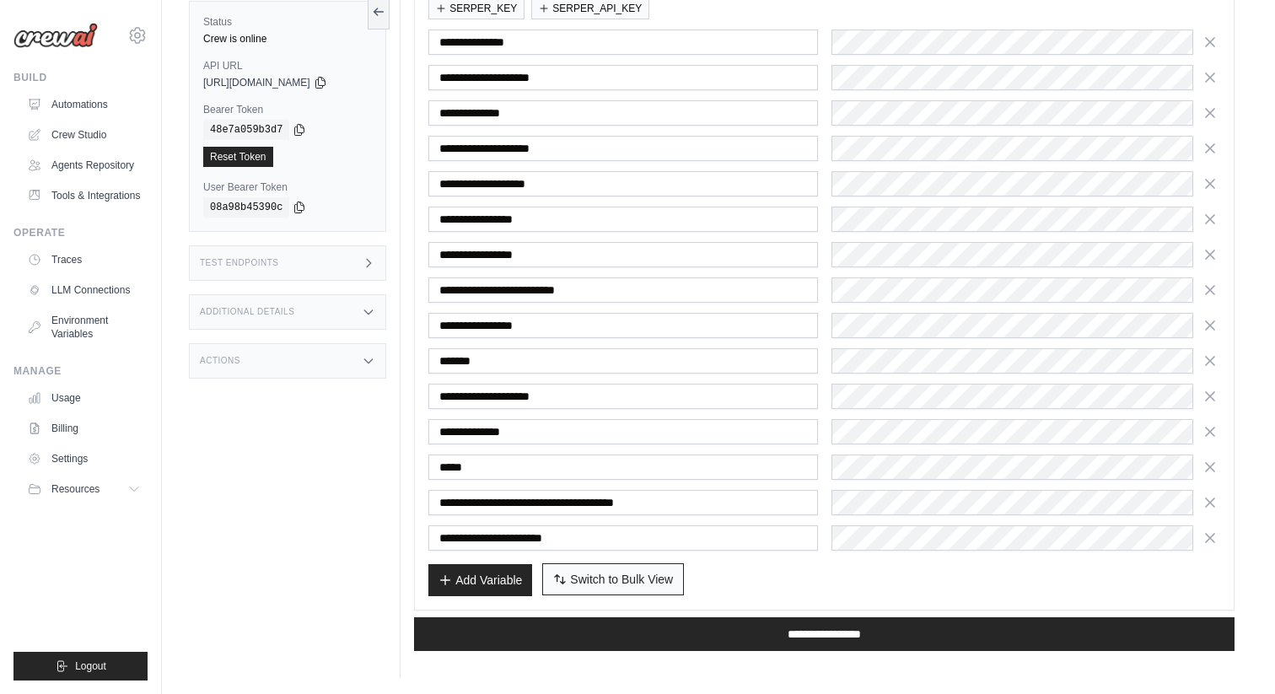
click at [634, 577] on span "Switch to Bulk View" at bounding box center [621, 579] width 103 height 17
type textarea "**********"
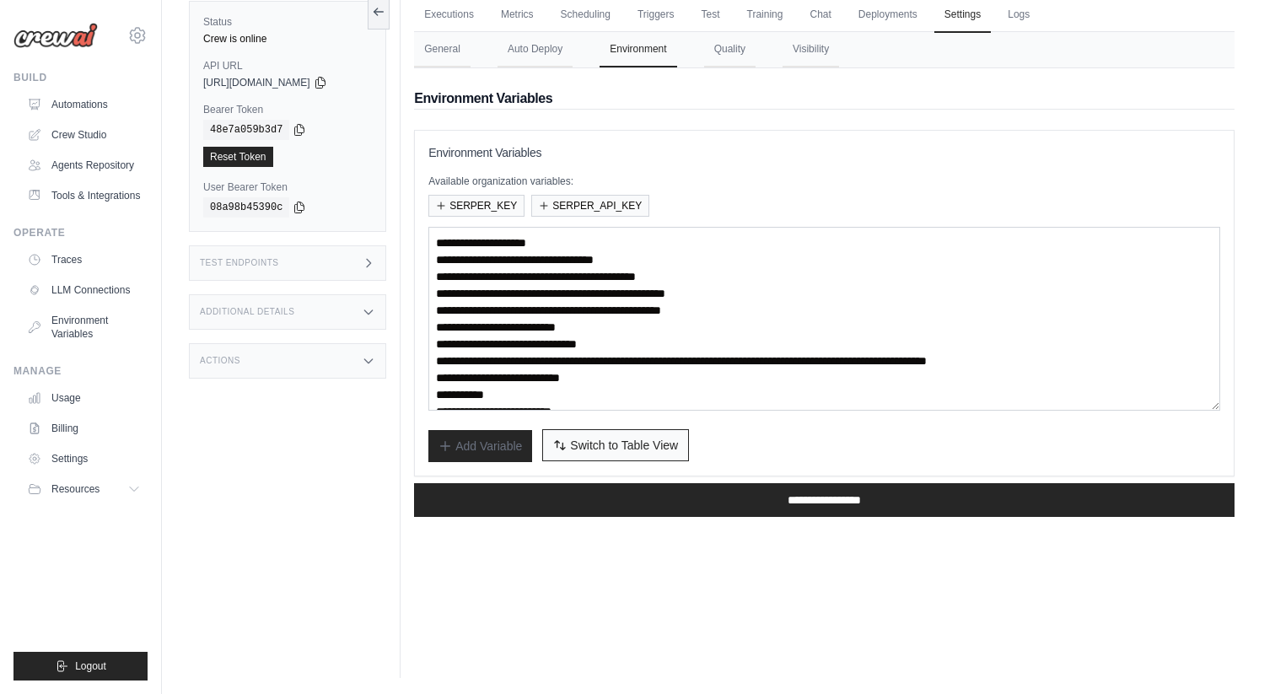
click at [595, 447] on span "Switch to Table View" at bounding box center [624, 445] width 108 height 17
